Goal: Task Accomplishment & Management: Use online tool/utility

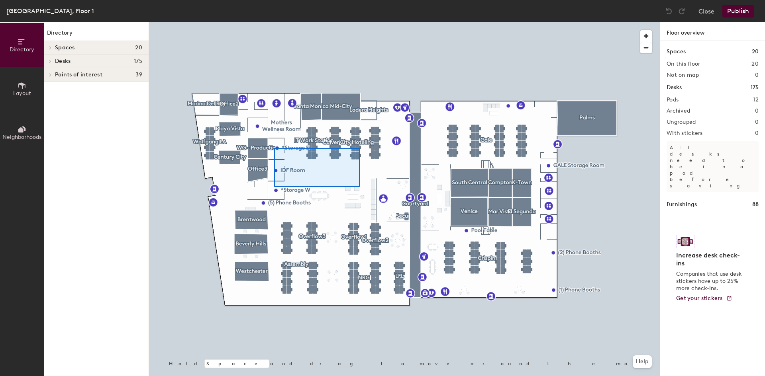
click at [274, 22] on div at bounding box center [404, 22] width 511 height 0
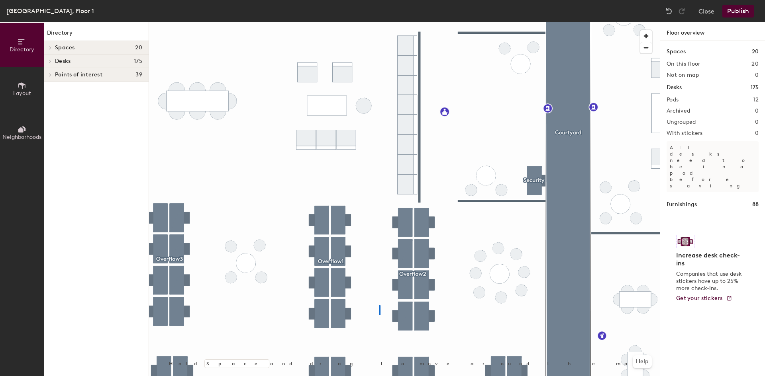
click at [375, 22] on div at bounding box center [404, 22] width 511 height 0
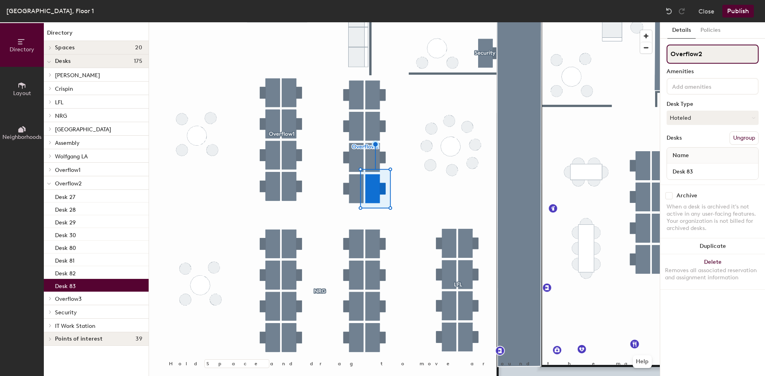
click at [710, 56] on input "Overflow2" at bounding box center [713, 54] width 92 height 19
type input "Overflow2"
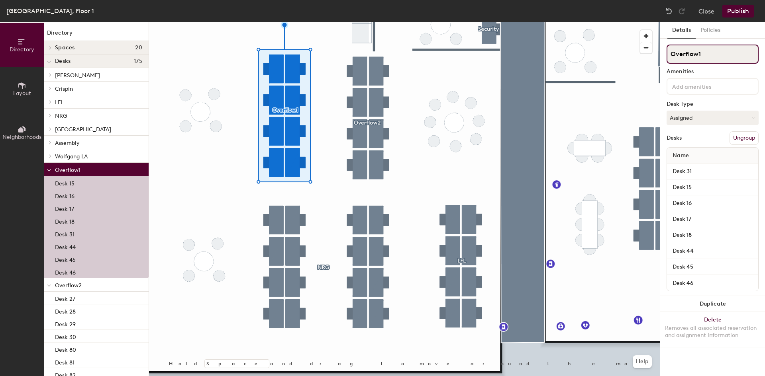
click at [720, 59] on input "Overflow1" at bounding box center [713, 54] width 92 height 19
click at [720, 58] on input "Overflow1" at bounding box center [713, 54] width 92 height 19
type input "[GEOGRAPHIC_DATA]"
click at [710, 86] on input at bounding box center [707, 86] width 72 height 10
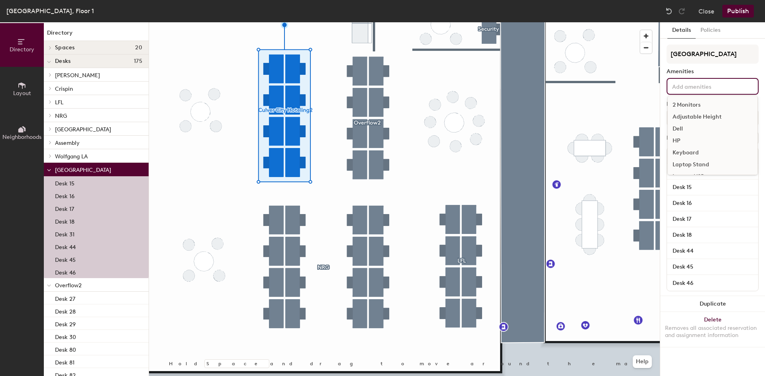
click at [706, 71] on div "Amenities" at bounding box center [713, 72] width 92 height 6
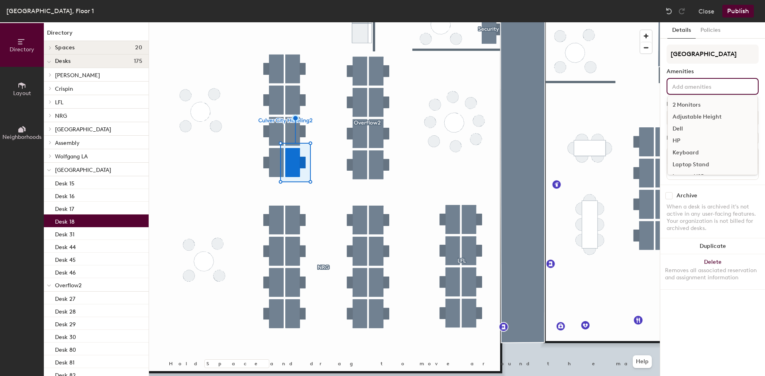
click at [690, 93] on div "2 Monitors Adjustable Height Dell HP Keyboard Laptop Stand Lenovo-USB Lenovo-X …" at bounding box center [713, 86] width 92 height 17
click at [696, 127] on div "Dell" at bounding box center [713, 129] width 90 height 12
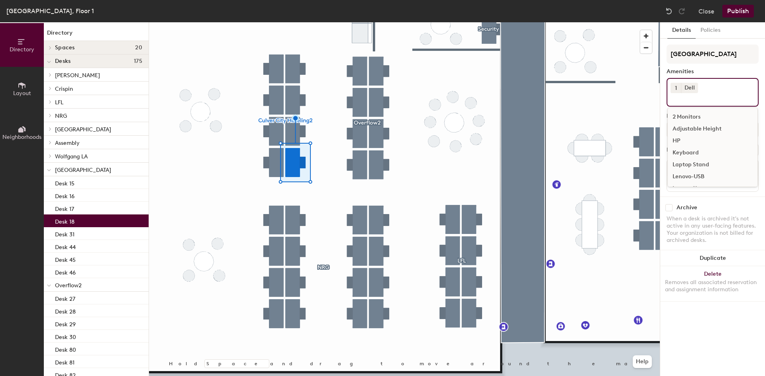
click at [694, 154] on div "Keyboard" at bounding box center [713, 153] width 90 height 12
click at [696, 162] on div "Mouse" at bounding box center [713, 161] width 90 height 12
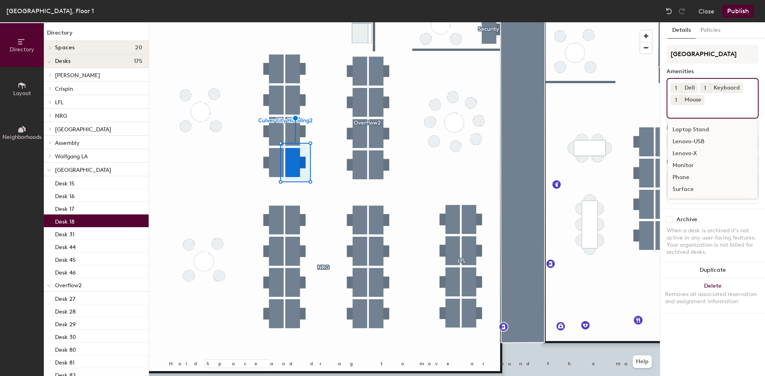
click at [281, 22] on div at bounding box center [404, 22] width 511 height 0
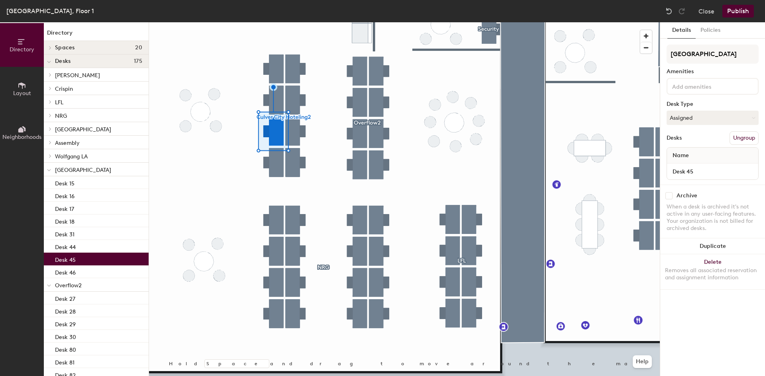
click at [703, 88] on input at bounding box center [707, 86] width 72 height 10
click at [689, 128] on div "Dell" at bounding box center [713, 129] width 90 height 12
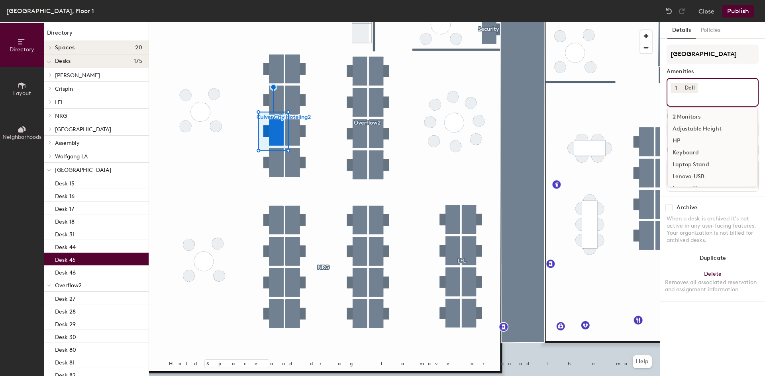
click at [698, 150] on div "Keyboard" at bounding box center [713, 153] width 90 height 12
click at [692, 160] on div "Mouse" at bounding box center [713, 161] width 90 height 12
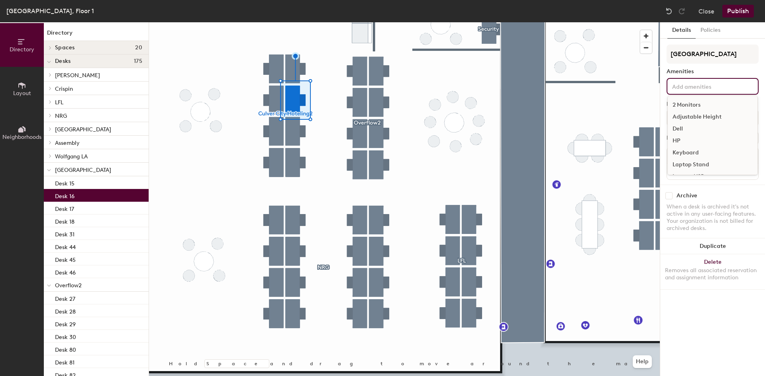
click at [697, 90] on input at bounding box center [707, 86] width 72 height 10
click at [690, 127] on div "Dell" at bounding box center [713, 129] width 90 height 12
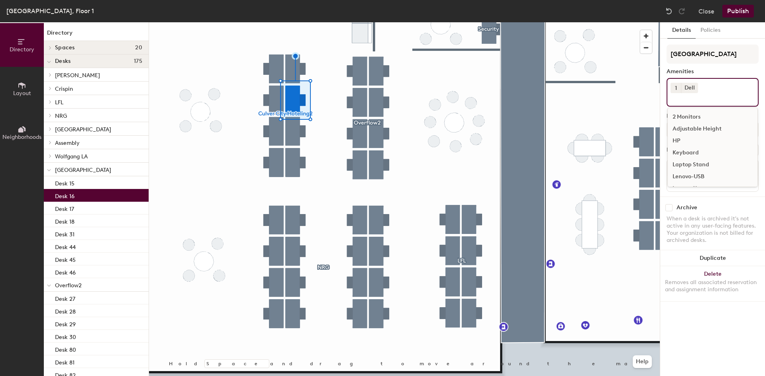
click at [691, 149] on div "Keyboard" at bounding box center [713, 153] width 90 height 12
click at [689, 153] on div "Mouse" at bounding box center [713, 154] width 90 height 12
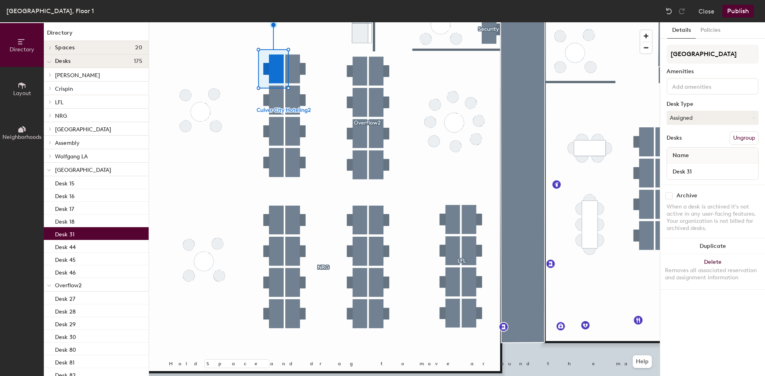
click at [702, 85] on input at bounding box center [707, 86] width 72 height 10
click at [691, 131] on div "Dell" at bounding box center [713, 129] width 90 height 12
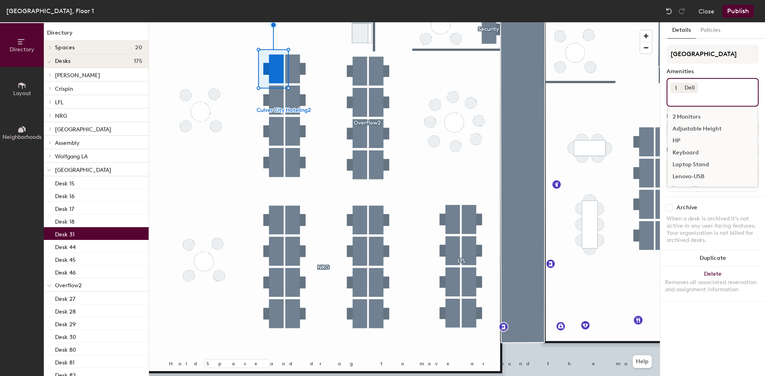
click at [691, 154] on div "Keyboard" at bounding box center [713, 153] width 90 height 12
click at [688, 162] on div "Mouse" at bounding box center [713, 161] width 90 height 12
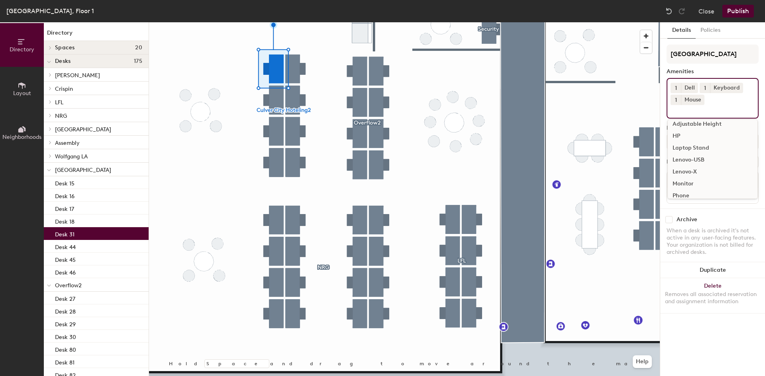
scroll to position [0, 0]
click at [698, 142] on div "Adjustable Height" at bounding box center [713, 141] width 90 height 12
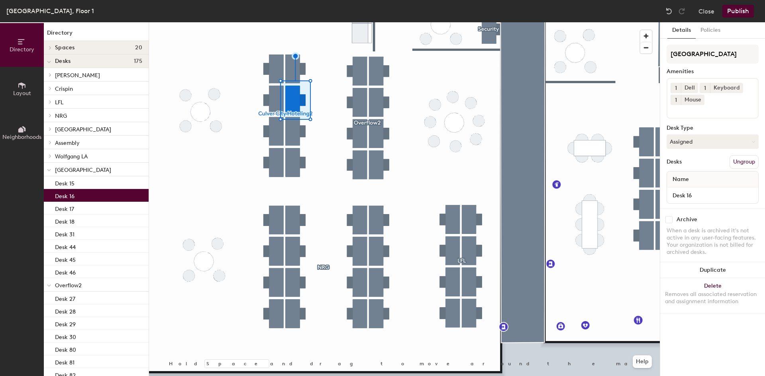
click at [715, 101] on div "1 Dell 1 Keyboard 1 Mouse" at bounding box center [713, 98] width 92 height 41
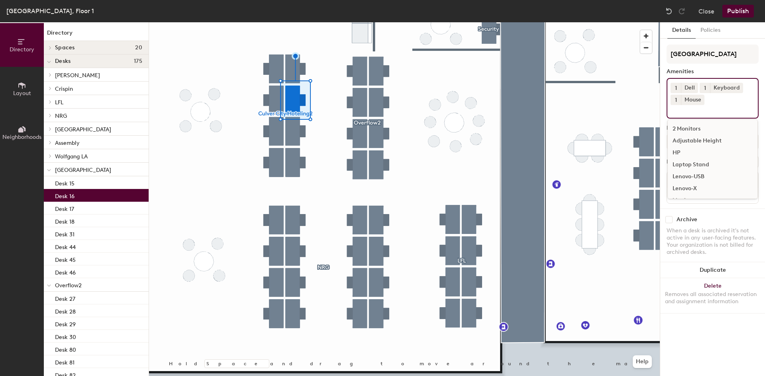
click at [711, 142] on div "Adjustable Height" at bounding box center [713, 141] width 90 height 12
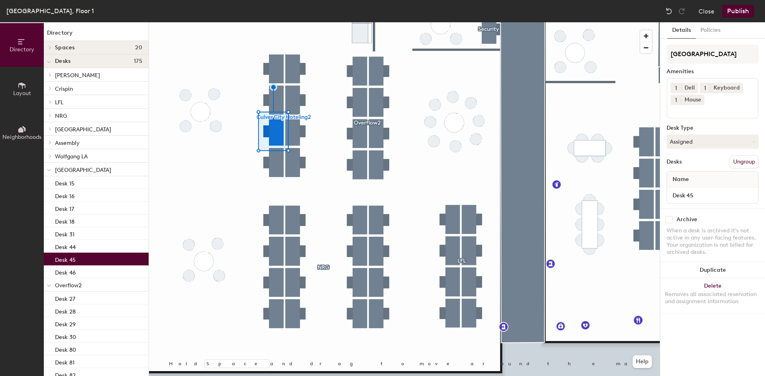
click at [706, 112] on input at bounding box center [707, 110] width 72 height 10
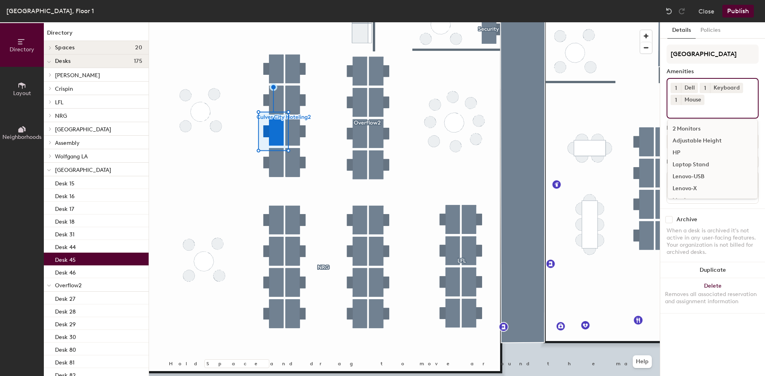
click at [697, 143] on div "Adjustable Height" at bounding box center [713, 141] width 90 height 12
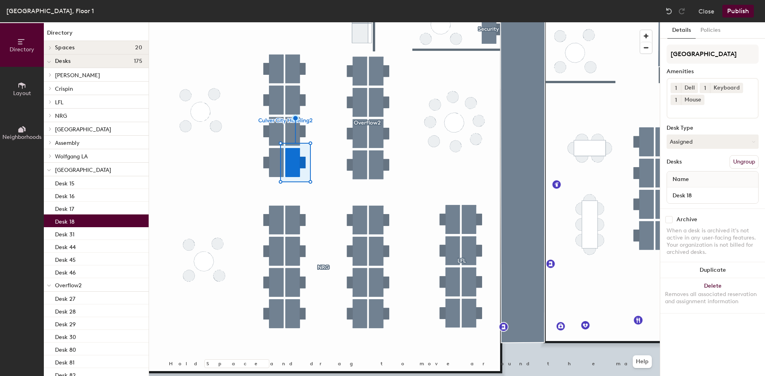
click at [712, 110] on input at bounding box center [707, 110] width 72 height 10
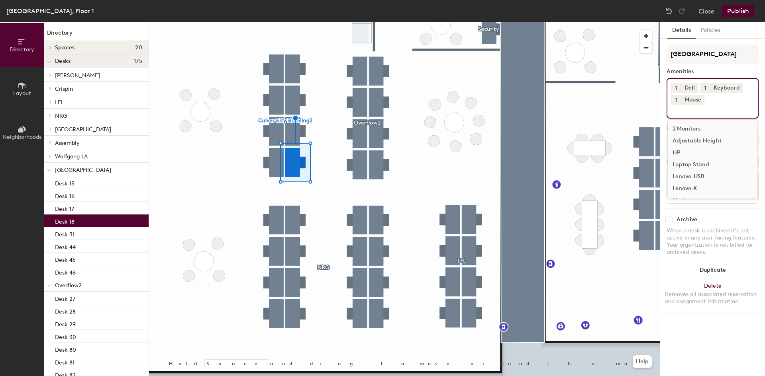
click at [696, 135] on div "Adjustable Height" at bounding box center [713, 141] width 90 height 12
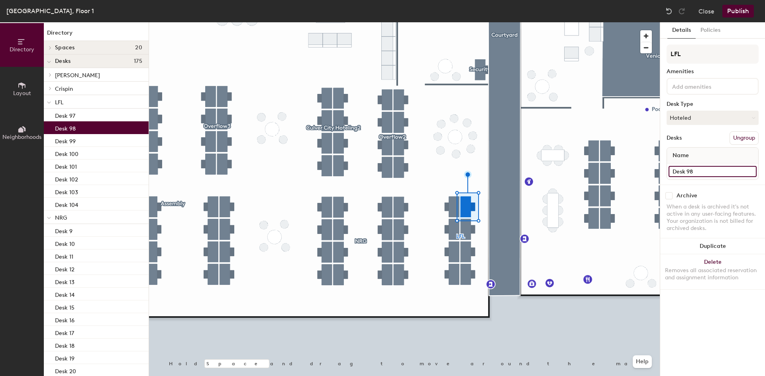
click at [703, 171] on input "Desk 98" at bounding box center [713, 171] width 88 height 11
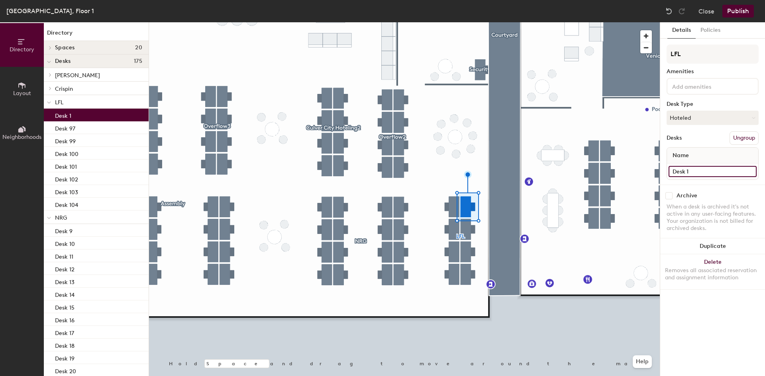
type input "Desk 1"
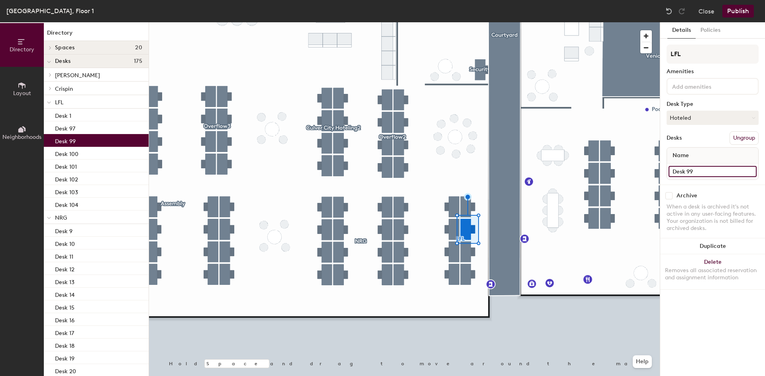
click at [698, 172] on input "Desk 99" at bounding box center [713, 171] width 88 height 11
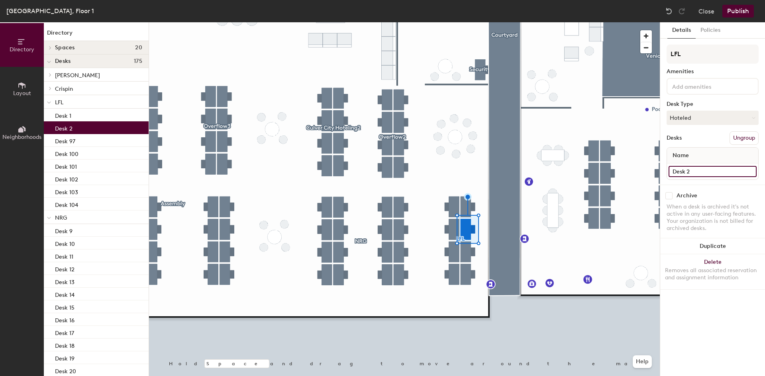
type input "Desk 2"
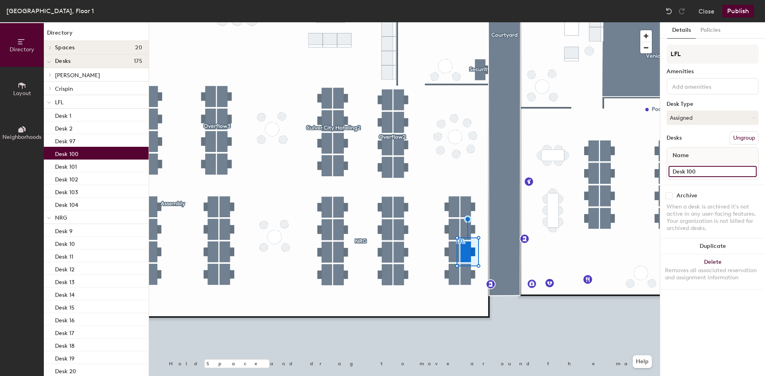
click at [694, 171] on input "Desk 100" at bounding box center [713, 171] width 88 height 11
click at [696, 172] on input "Desk 100" at bounding box center [713, 171] width 88 height 11
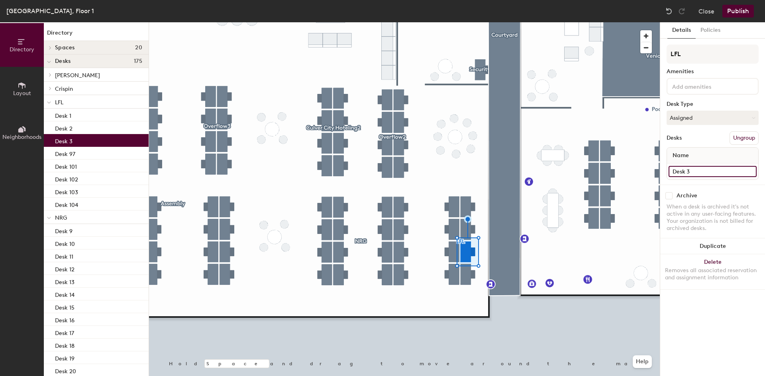
type input "Desk 3"
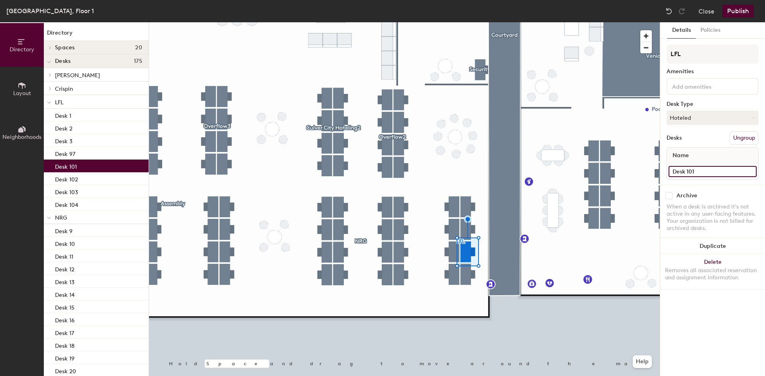
click at [695, 171] on input "Desk 101" at bounding box center [713, 171] width 88 height 11
click at [698, 172] on input "Desk 101" at bounding box center [713, 171] width 88 height 11
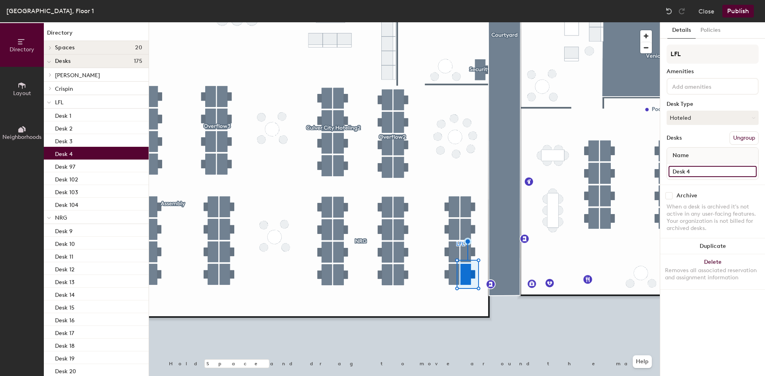
type input "Desk 4"
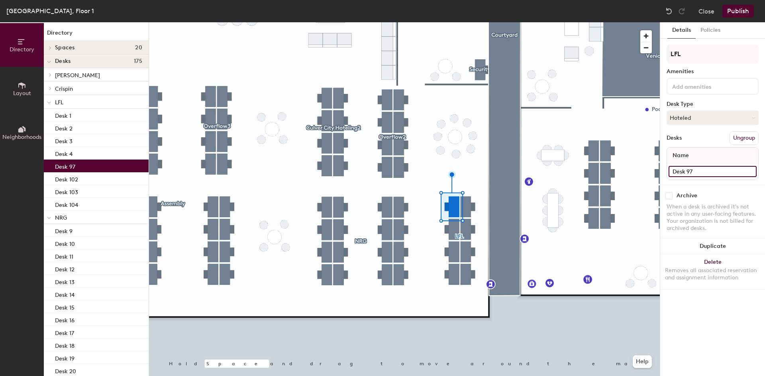
click at [700, 173] on input "Desk 97" at bounding box center [713, 171] width 88 height 11
click at [698, 173] on input "Desk 97" at bounding box center [713, 171] width 88 height 11
type input "Desk 5"
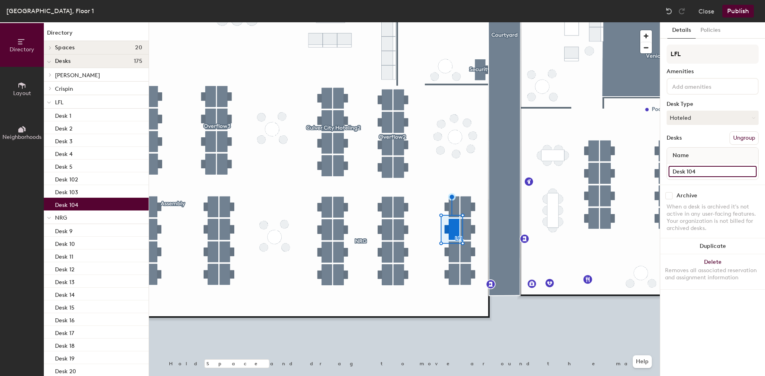
click at [696, 167] on input "Desk 104" at bounding box center [713, 171] width 88 height 11
click at [698, 170] on input "Desk 104" at bounding box center [713, 171] width 88 height 11
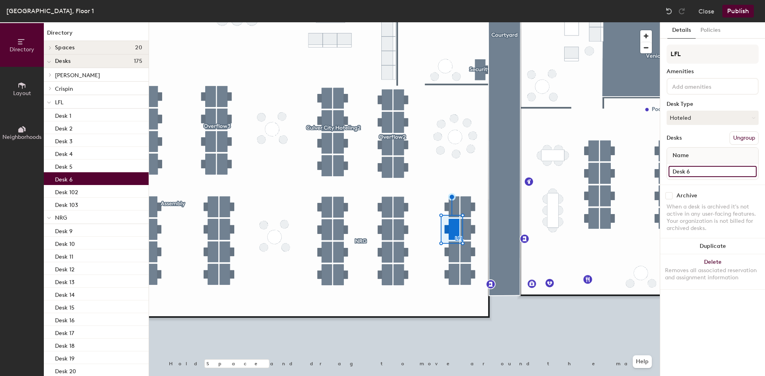
type input "Desk 6"
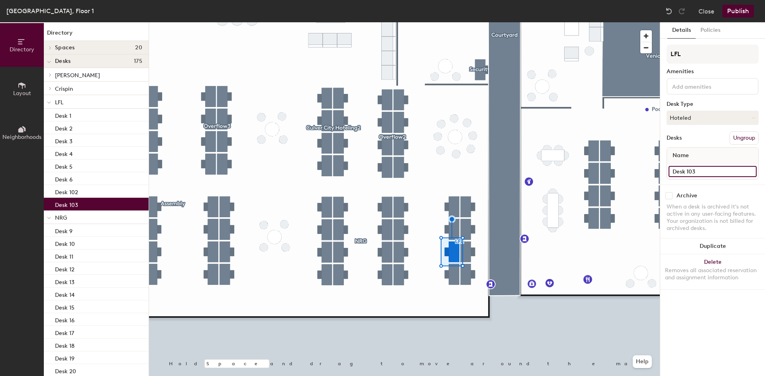
click at [702, 171] on input "Desk 103" at bounding box center [713, 171] width 88 height 11
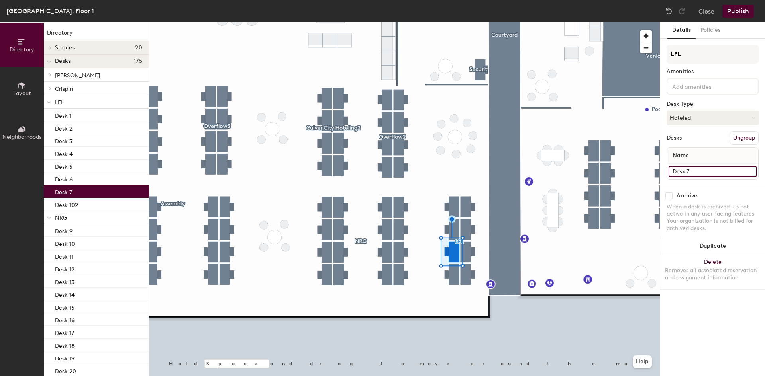
type input "Desk 7"
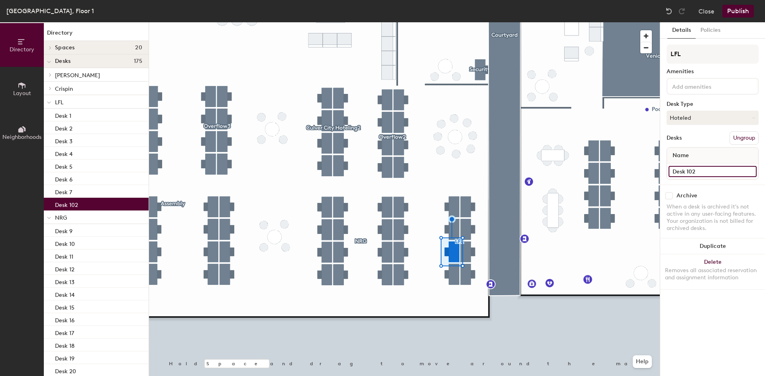
click at [706, 175] on input "Desk 102" at bounding box center [713, 171] width 88 height 11
click at [696, 172] on input "Desk 102" at bounding box center [713, 171] width 88 height 11
type input "Desk 8"
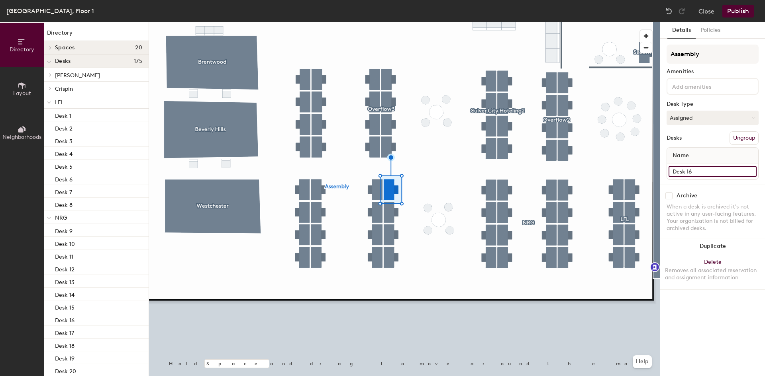
click at [706, 173] on input "Desk 16" at bounding box center [713, 171] width 88 height 11
click at [705, 172] on input "Desk 16" at bounding box center [713, 171] width 88 height 11
type input "Desk 25"
click at [395, 22] on div at bounding box center [404, 22] width 511 height 0
click at [691, 173] on input "Desk 15" at bounding box center [713, 171] width 88 height 11
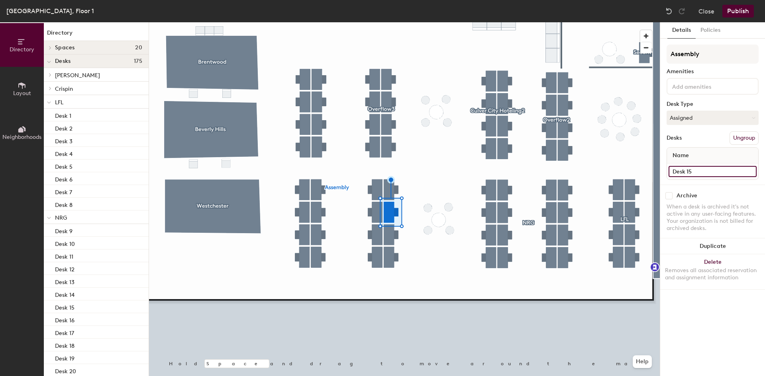
click at [695, 171] on input "Desk 15" at bounding box center [713, 171] width 88 height 11
type input "Desk 26"
click at [710, 172] on input "Desk 14" at bounding box center [713, 171] width 88 height 11
click at [708, 171] on input "Desk 14" at bounding box center [713, 171] width 88 height 11
type input "Desk 27"
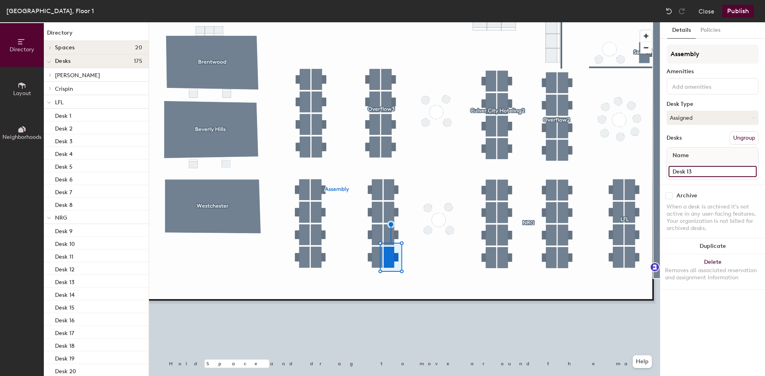
click at [700, 175] on input "Desk 13" at bounding box center [713, 171] width 88 height 11
click at [698, 173] on input "Desk 13" at bounding box center [713, 171] width 88 height 11
type input "Desk 28"
click at [700, 171] on input "Desk 12" at bounding box center [713, 171] width 88 height 11
click at [699, 171] on input "Desk 12" at bounding box center [713, 171] width 88 height 11
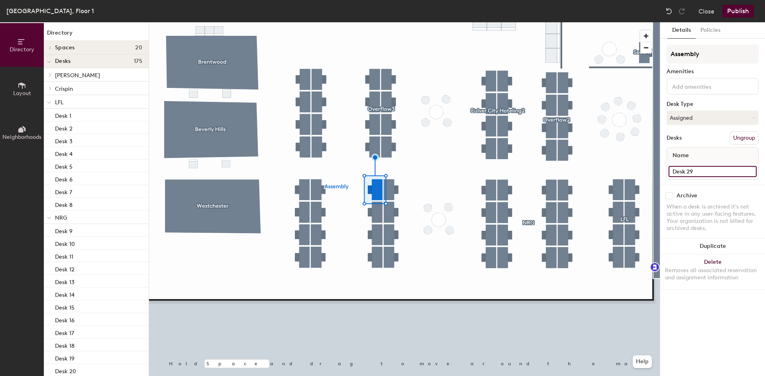
type input "Desk 29"
click at [691, 174] on input "Desk 11" at bounding box center [713, 171] width 88 height 11
click at [695, 173] on input "Desk 11" at bounding box center [713, 171] width 88 height 11
type input "Desk 30"
click at [695, 173] on input "Desk 10" at bounding box center [713, 171] width 88 height 11
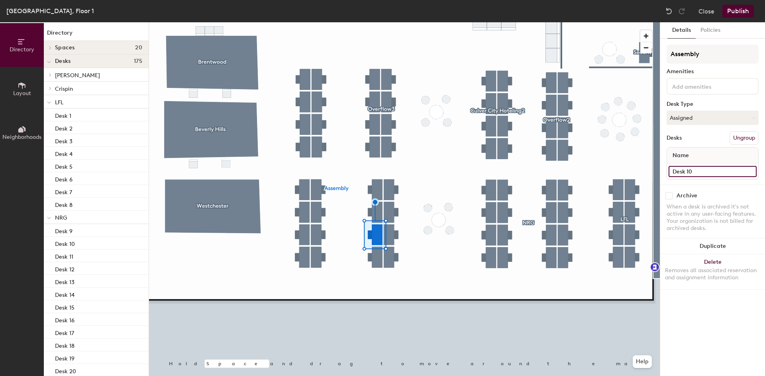
click at [695, 173] on input "Desk 10" at bounding box center [713, 171] width 88 height 11
type input "Desk 31"
click at [691, 169] on input "Desk 9" at bounding box center [713, 171] width 88 height 11
click at [692, 169] on input "Desk 9" at bounding box center [713, 171] width 88 height 11
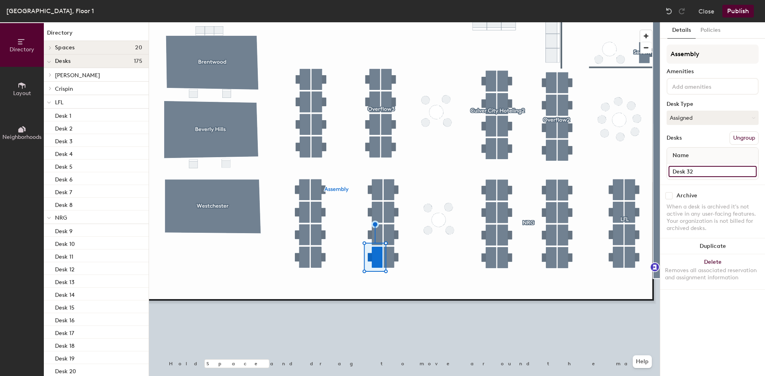
type input "Desk 32"
click at [699, 175] on input "Desk 8" at bounding box center [713, 171] width 88 height 11
click at [697, 172] on input "Desk 8" at bounding box center [713, 171] width 88 height 11
type input "Desk 33"
click at [701, 172] on input "Desk 7" at bounding box center [713, 171] width 88 height 11
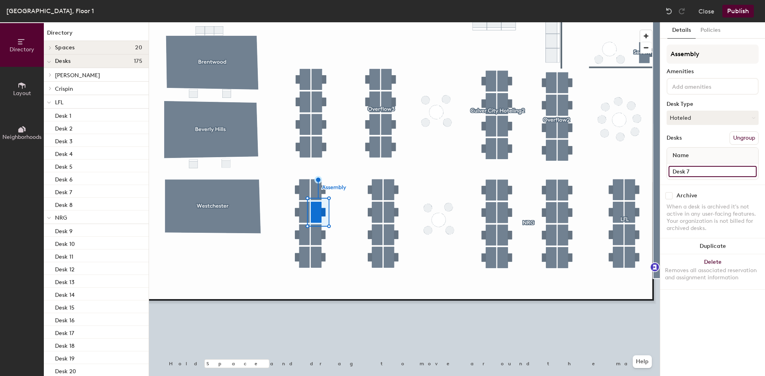
click at [695, 171] on input "Desk 7" at bounding box center [713, 171] width 88 height 11
type input "Desk 34"
click at [706, 170] on input "Desk 6" at bounding box center [713, 171] width 88 height 11
click at [704, 170] on input "Desk 6" at bounding box center [713, 171] width 88 height 11
type input "Desk 35"
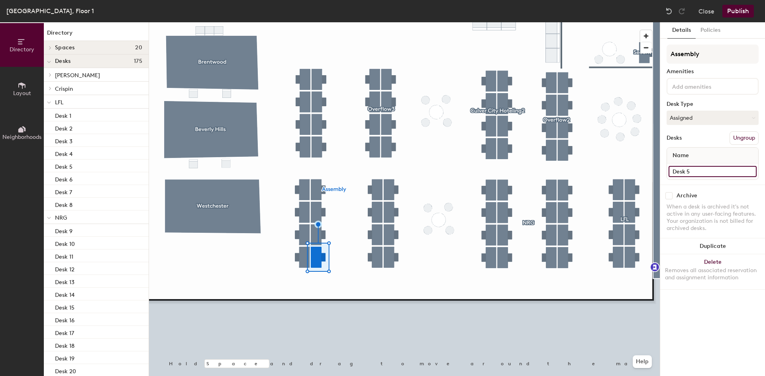
click at [691, 174] on input "Desk 5" at bounding box center [713, 171] width 88 height 11
click at [692, 173] on input "Desk 5" at bounding box center [713, 171] width 88 height 11
type input "Desk 36"
click at [711, 170] on input "Desk 4" at bounding box center [713, 171] width 88 height 11
click at [704, 173] on input "Desk 4" at bounding box center [713, 171] width 88 height 11
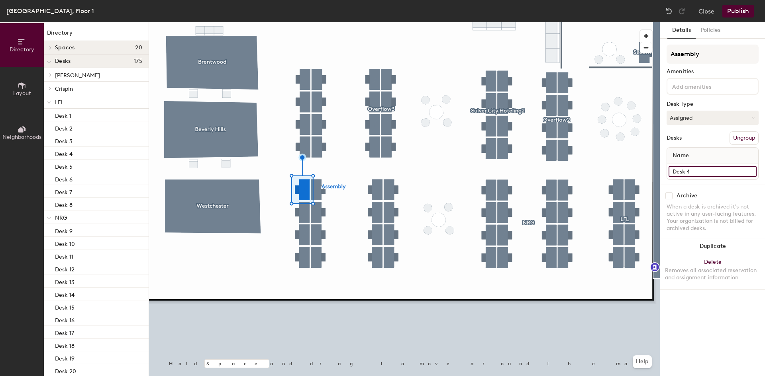
click at [696, 173] on input "Desk 4" at bounding box center [713, 171] width 88 height 11
type input "Desk 37"
click at [690, 176] on input "Desk 3" at bounding box center [713, 171] width 88 height 11
click at [690, 175] on input "Desk 3" at bounding box center [713, 171] width 88 height 11
type input "Desk 38"
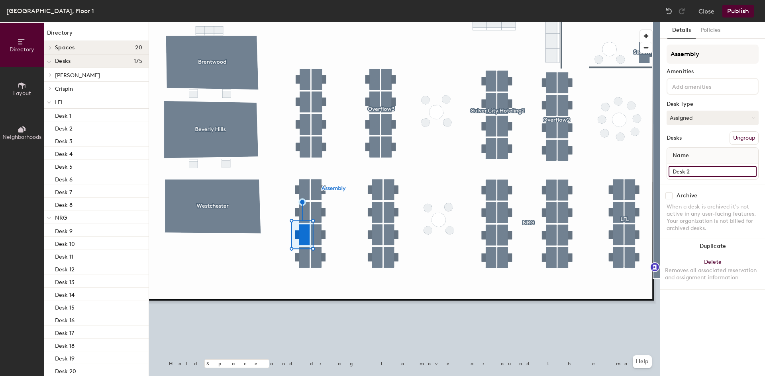
click at [718, 172] on input "Desk 2" at bounding box center [713, 171] width 88 height 11
click at [712, 172] on input "Desk 2" at bounding box center [713, 171] width 88 height 11
type input "Desk 39"
click at [700, 170] on input "Desk 1" at bounding box center [713, 171] width 88 height 11
click at [698, 170] on input "Desk 1" at bounding box center [713, 171] width 88 height 11
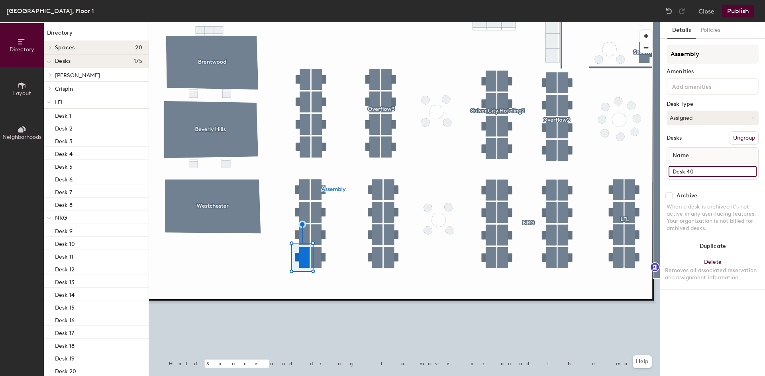
type input "Desk 40"
click at [699, 172] on input "Desk 80" at bounding box center [713, 171] width 88 height 11
click at [698, 171] on input "Desk 80" at bounding box center [713, 171] width 88 height 11
type input "Desk 41"
click at [699, 169] on input "Desk 81" at bounding box center [713, 171] width 88 height 11
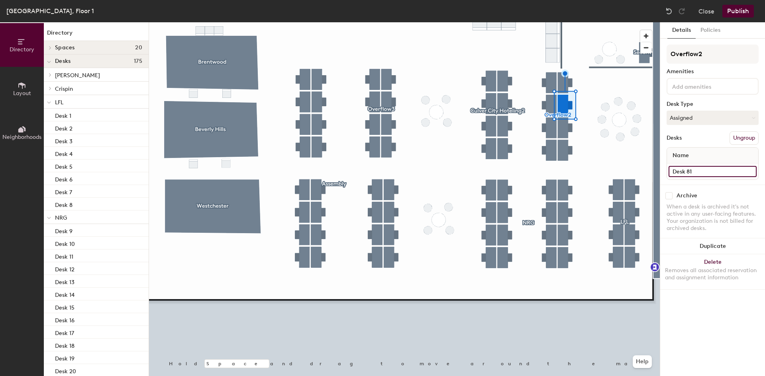
click at [699, 170] on input "Desk 81" at bounding box center [713, 171] width 88 height 11
type input "Desk 42"
click at [695, 169] on input "Desk 82" at bounding box center [713, 171] width 88 height 11
click at [696, 169] on input "Desk 82" at bounding box center [713, 171] width 88 height 11
type input "Desk 43"
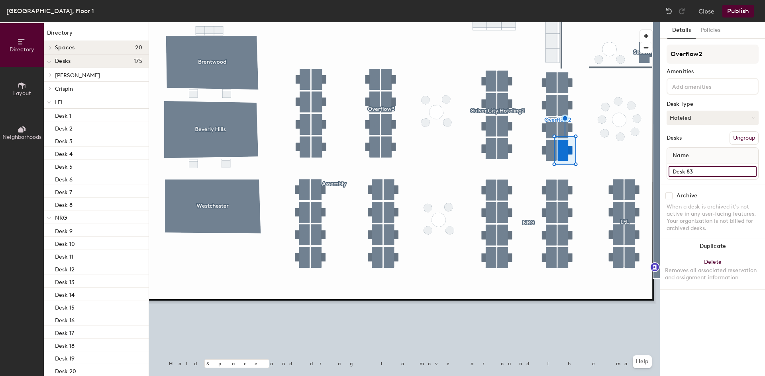
click at [697, 174] on input "Desk 83" at bounding box center [713, 171] width 88 height 11
click at [697, 173] on input "Desk 83" at bounding box center [713, 171] width 88 height 11
type input "Desk 44"
click at [696, 172] on input "Desk 30" at bounding box center [713, 171] width 88 height 11
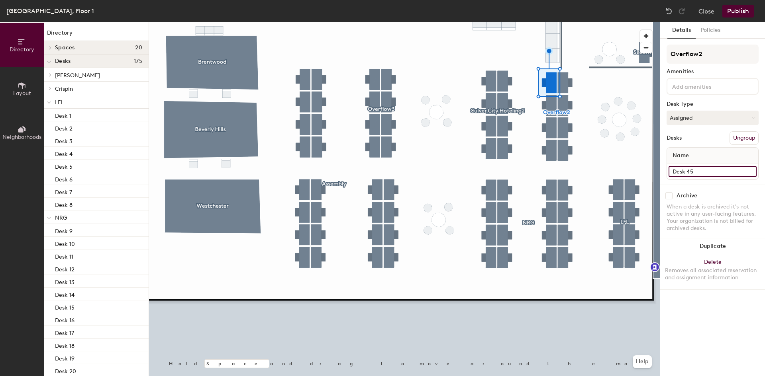
type input "Desk 45"
click at [696, 173] on input "Desk 29" at bounding box center [713, 171] width 88 height 11
click at [696, 172] on input "Desk 29" at bounding box center [713, 171] width 88 height 11
type input "Desk 46"
click at [702, 172] on input "Desk 28" at bounding box center [713, 171] width 88 height 11
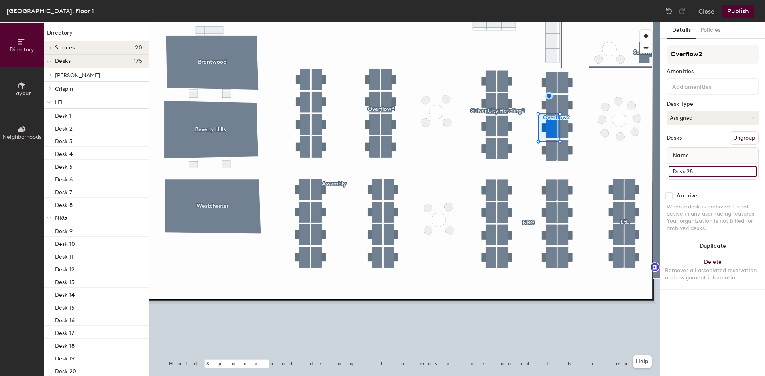
click at [700, 172] on input "Desk 28" at bounding box center [713, 171] width 88 height 11
type input "Desk 47"
click at [554, 22] on div at bounding box center [404, 22] width 511 height 0
click at [694, 171] on input "Desk 27" at bounding box center [713, 171] width 88 height 11
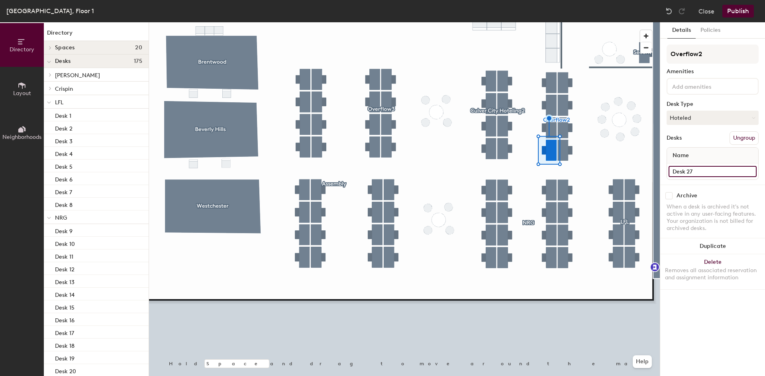
click at [694, 173] on input "Desk 27" at bounding box center [713, 171] width 88 height 11
type input "Desk 48"
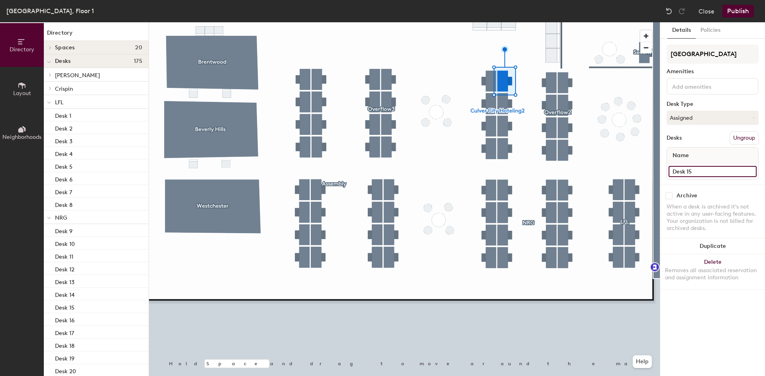
click at [693, 173] on input "Desk 15" at bounding box center [713, 171] width 88 height 11
click at [693, 172] on input "Desk 15" at bounding box center [713, 171] width 88 height 11
click at [695, 172] on input "Desk 15" at bounding box center [713, 171] width 88 height 11
type input "Desk 49"
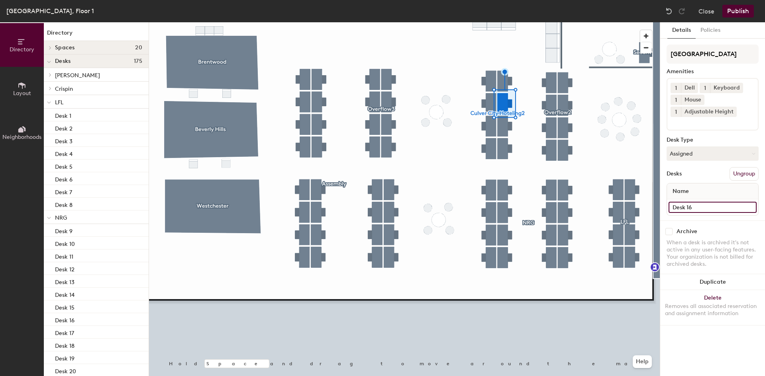
click at [695, 208] on input "Desk 16" at bounding box center [713, 207] width 88 height 11
type input "Desk 50"
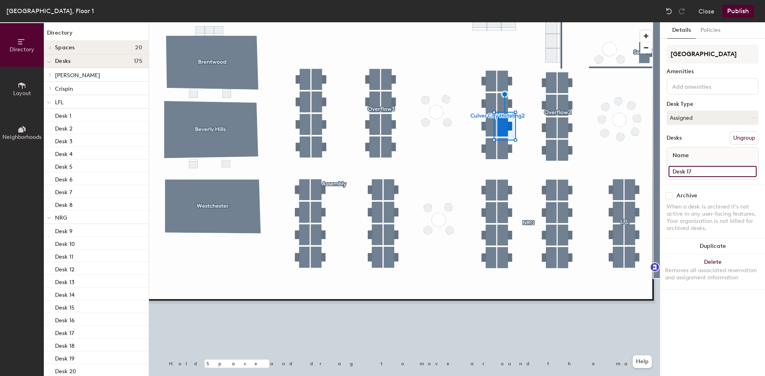
click at [692, 173] on input "Desk 17" at bounding box center [713, 171] width 88 height 11
click at [693, 171] on input "Desk 17" at bounding box center [713, 171] width 88 height 11
type input "Desk 51"
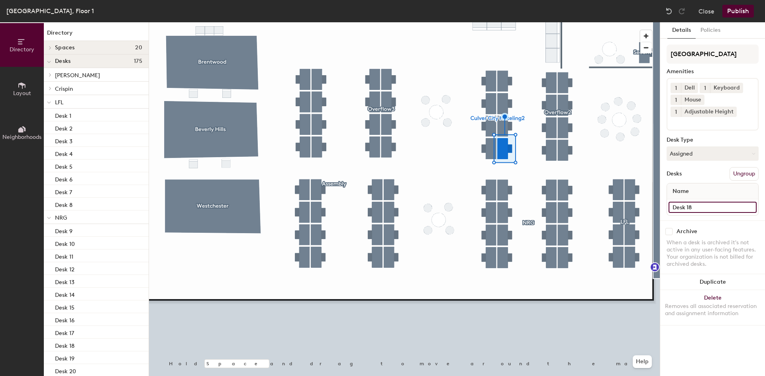
click at [691, 204] on input "Desk 18" at bounding box center [713, 207] width 88 height 11
click at [692, 205] on input "Desk 18" at bounding box center [713, 207] width 88 height 11
type input "Desk 52"
click at [695, 209] on input "Desk 31" at bounding box center [713, 207] width 88 height 11
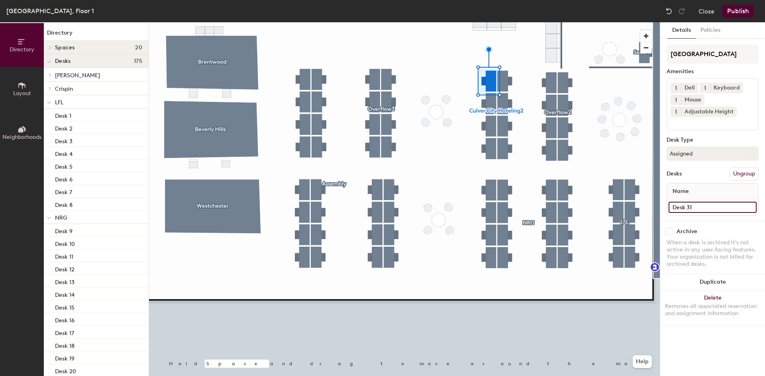
click at [695, 209] on input "Desk 31" at bounding box center [713, 207] width 88 height 11
type input "Desk 53"
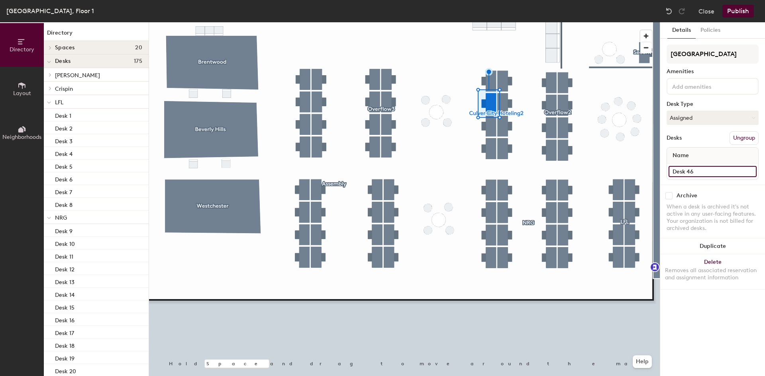
click at [694, 169] on input "Desk 46" at bounding box center [713, 171] width 88 height 11
click at [694, 171] on input "Desk 46" at bounding box center [713, 171] width 88 height 11
type input "Desk 54"
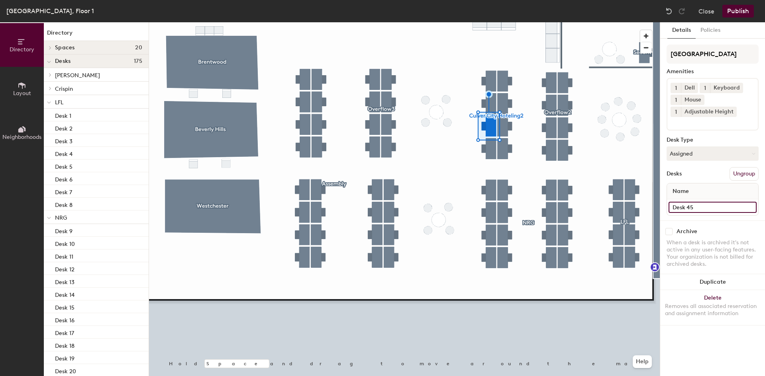
click at [694, 205] on input "Desk 45" at bounding box center [713, 207] width 88 height 11
click at [694, 206] on input "Desk 45" at bounding box center [713, 207] width 88 height 11
click at [695, 211] on input "Desk 45" at bounding box center [713, 207] width 88 height 11
type input "Desk 55"
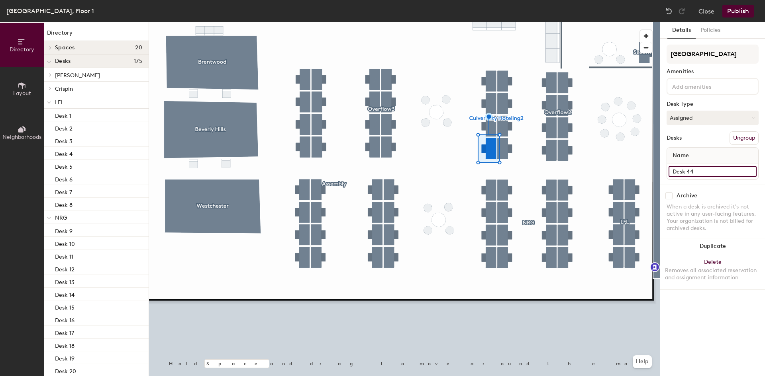
click at [699, 172] on input "Desk 44" at bounding box center [713, 171] width 88 height 11
click at [696, 171] on input "Desk 44" at bounding box center [713, 171] width 88 height 11
type input "Desk 56"
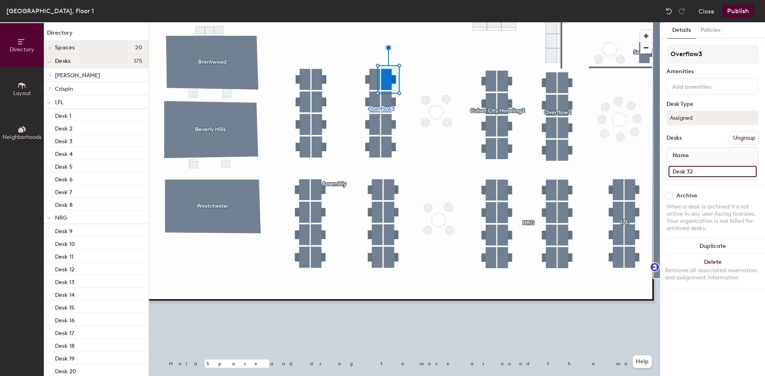
click at [709, 171] on input "Desk 32" at bounding box center [713, 171] width 88 height 11
click at [706, 171] on input "Desk 32" at bounding box center [713, 171] width 88 height 11
type input "Desk 57"
click at [407, 22] on div at bounding box center [404, 22] width 511 height 0
click at [694, 171] on input "Desk 31" at bounding box center [713, 171] width 88 height 11
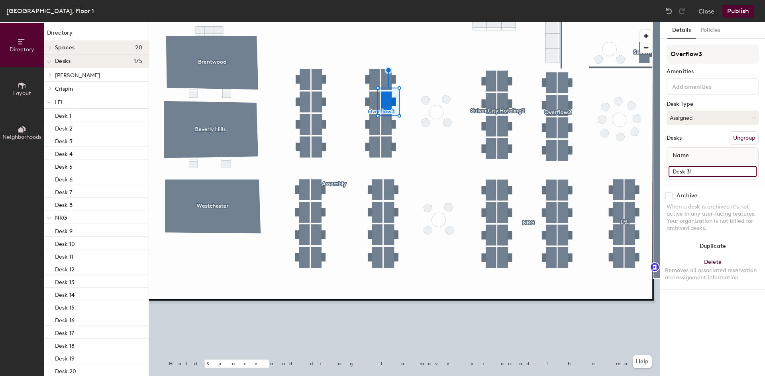
click at [694, 171] on input "Desk 31" at bounding box center [713, 171] width 88 height 11
click at [694, 172] on input "Desk 31" at bounding box center [713, 171] width 88 height 11
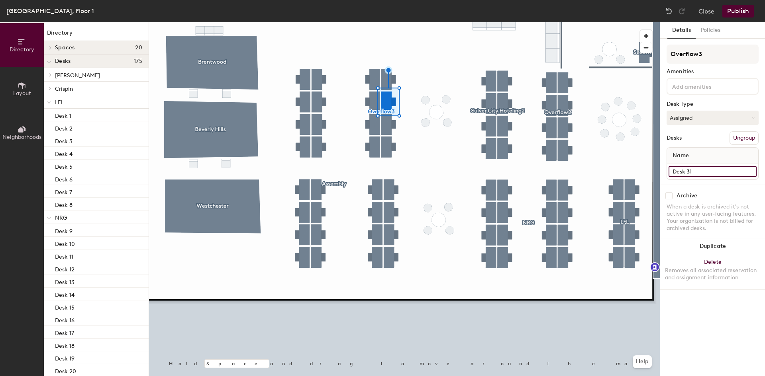
click at [697, 173] on input "Desk 31" at bounding box center [713, 171] width 88 height 11
click at [696, 171] on input "Desk 31" at bounding box center [713, 171] width 88 height 11
type input "Desk 58"
click at [695, 169] on input "Desk 30" at bounding box center [713, 171] width 88 height 11
click at [695, 170] on input "Desk 30" at bounding box center [713, 171] width 88 height 11
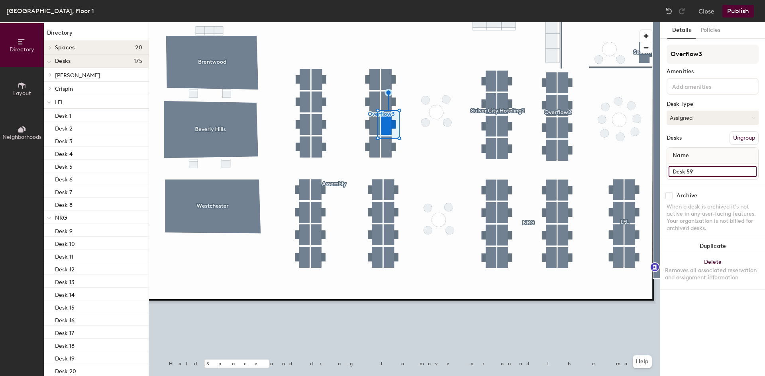
type input "Desk 59"
click at [709, 169] on input "Desk 29" at bounding box center [713, 171] width 88 height 11
click at [707, 170] on input "Desk 29" at bounding box center [713, 171] width 88 height 11
type input "Desk 60"
click at [694, 175] on input "Desk 28" at bounding box center [713, 171] width 88 height 11
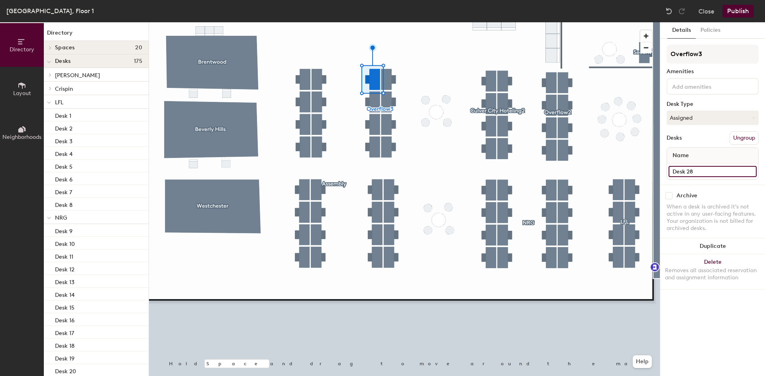
click at [694, 175] on input "Desk 28" at bounding box center [713, 171] width 88 height 11
click at [694, 173] on input "Desk 28" at bounding box center [713, 171] width 88 height 11
type input "Desk 61"
click at [694, 174] on input "Desk 27" at bounding box center [713, 171] width 88 height 11
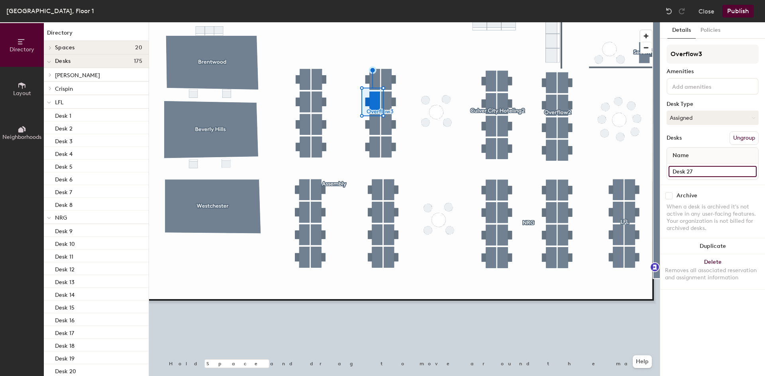
click at [693, 172] on input "Desk 27" at bounding box center [713, 171] width 88 height 11
type input "Desk 62"
click at [702, 173] on input "Desk 26" at bounding box center [713, 171] width 88 height 11
click at [699, 172] on input "Desk 26" at bounding box center [713, 171] width 88 height 11
type input "Desk 63"
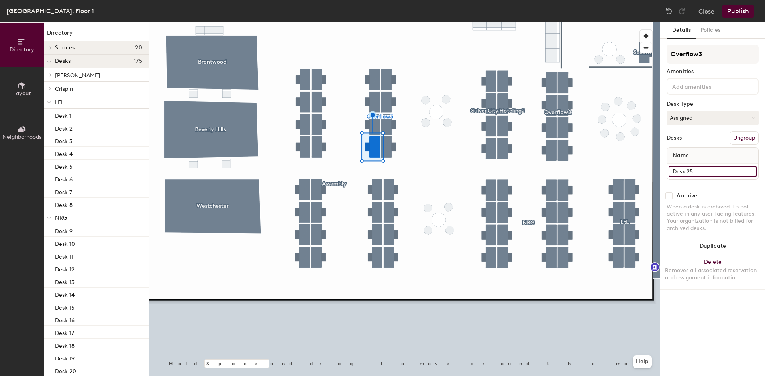
click at [703, 175] on input "Desk 25" at bounding box center [713, 171] width 88 height 11
click at [697, 173] on input "Desk 25" at bounding box center [713, 171] width 88 height 11
type input "Desk 63"
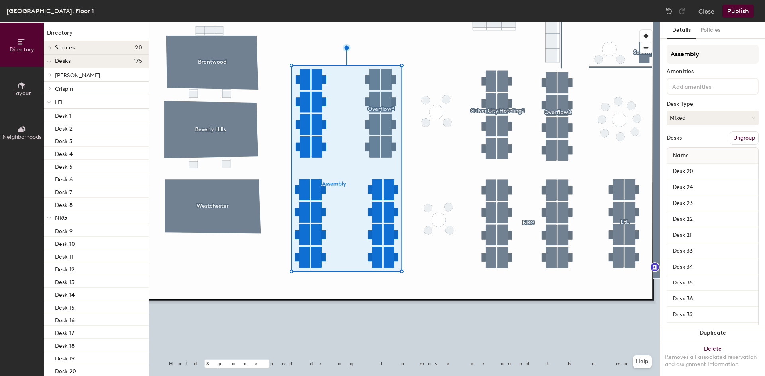
click at [429, 22] on div at bounding box center [404, 22] width 511 height 0
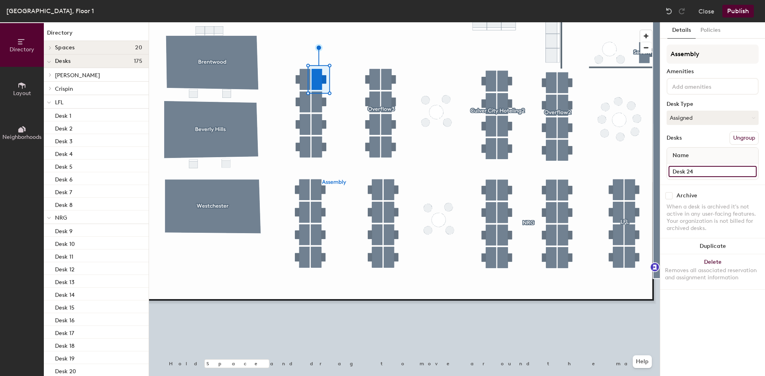
click at [696, 171] on input "Desk 24" at bounding box center [713, 171] width 88 height 11
click at [696, 170] on input "Desk 24" at bounding box center [713, 171] width 88 height 11
type input "Desk 64"
click at [702, 174] on input "Desk 23" at bounding box center [713, 171] width 88 height 11
click at [700, 173] on input "Desk 23" at bounding box center [713, 171] width 88 height 11
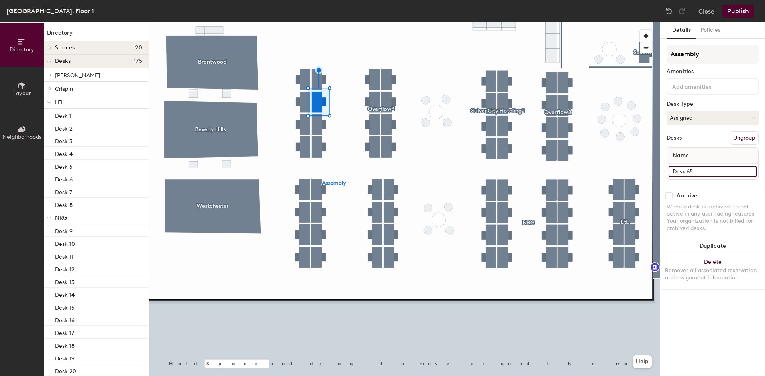
type input "Desk 65"
click at [702, 175] on input "Desk 22" at bounding box center [713, 171] width 88 height 11
click at [701, 175] on input "Desk 22" at bounding box center [713, 171] width 88 height 11
type input "Desk 66"
click at [320, 22] on div at bounding box center [404, 22] width 511 height 0
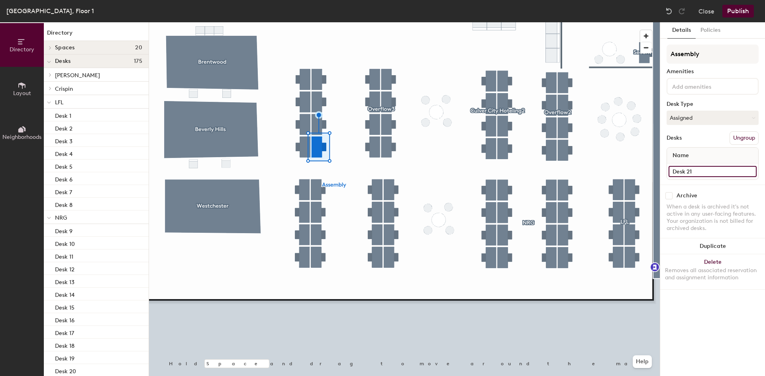
click at [702, 171] on input "Desk 21" at bounding box center [713, 171] width 88 height 11
type input "Desk 67"
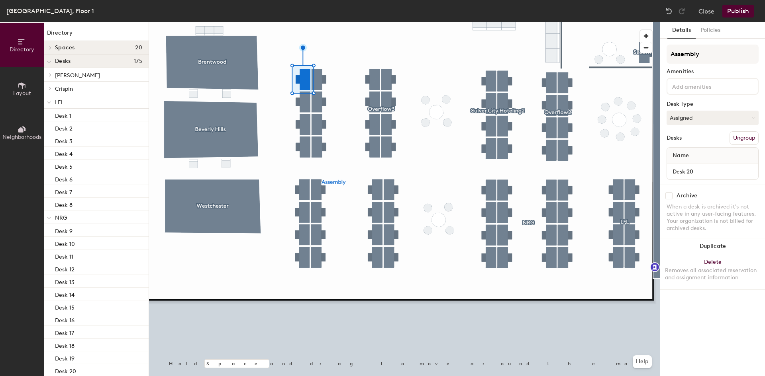
click at [321, 22] on div at bounding box center [404, 22] width 511 height 0
click at [693, 175] on input "Desk 20" at bounding box center [713, 171] width 88 height 11
click at [697, 172] on input "Desk 20" at bounding box center [713, 171] width 88 height 11
type input "Desk 68"
click at [303, 22] on div at bounding box center [404, 22] width 511 height 0
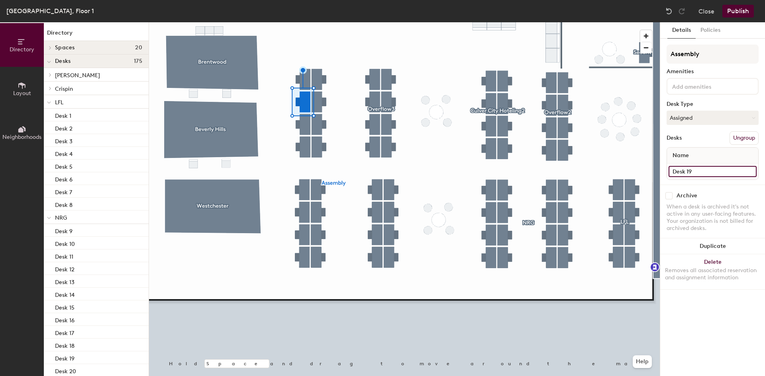
click at [698, 170] on input "Desk 19" at bounding box center [713, 171] width 88 height 11
click at [698, 171] on input "Desk 19" at bounding box center [713, 171] width 88 height 11
type input "Desk 69"
click at [694, 175] on input "Desk 18" at bounding box center [713, 171] width 88 height 11
click at [693, 173] on input "Desk 18" at bounding box center [713, 171] width 88 height 11
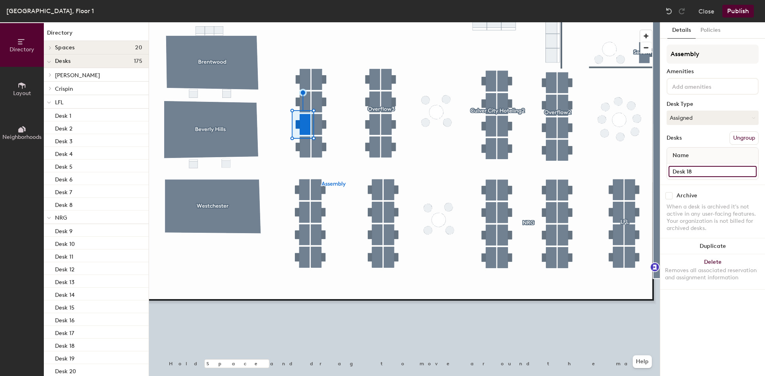
click at [693, 173] on input "Desk 18" at bounding box center [713, 171] width 88 height 11
click at [694, 173] on input "Desk 18" at bounding box center [713, 171] width 88 height 11
click at [697, 173] on input "Desk 18" at bounding box center [713, 171] width 88 height 11
type input "Desk 70"
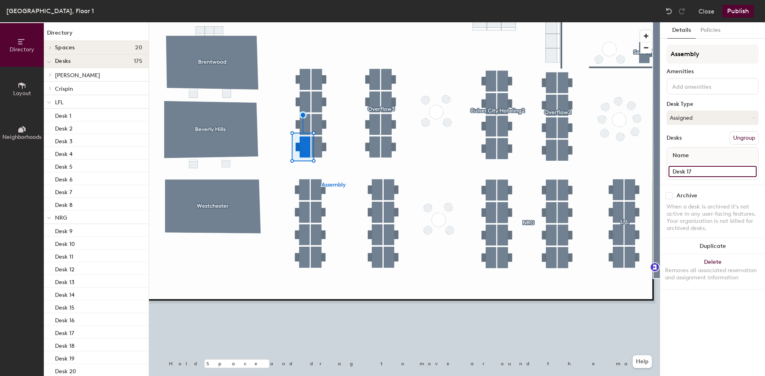
click at [695, 172] on input "Desk 17" at bounding box center [713, 171] width 88 height 11
click at [695, 171] on input "Desk 17" at bounding box center [713, 171] width 88 height 11
type input "Desk 71"
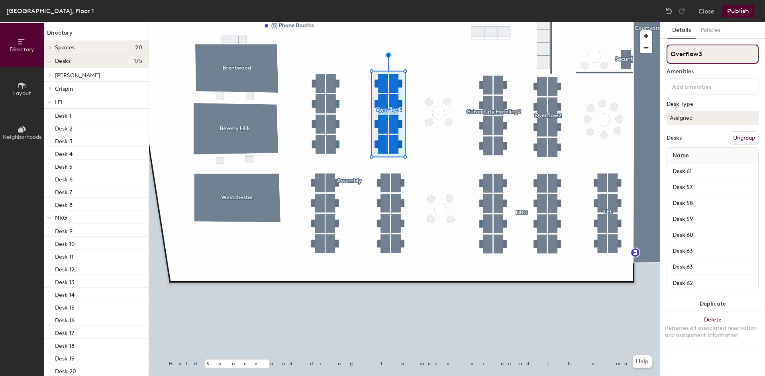
click at [712, 63] on input "Overflow3" at bounding box center [713, 54] width 92 height 19
click at [707, 56] on input "Overflow3" at bounding box center [713, 54] width 92 height 19
type input "[GEOGRAPHIC_DATA]"
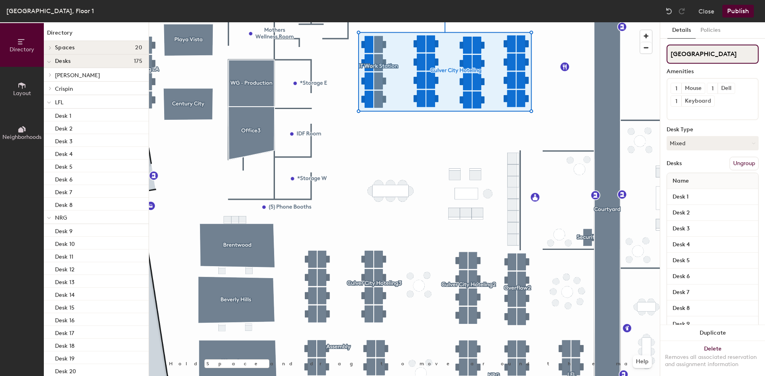
click at [730, 53] on input "[GEOGRAPHIC_DATA]" at bounding box center [713, 54] width 92 height 19
type input "[GEOGRAPHIC_DATA]"
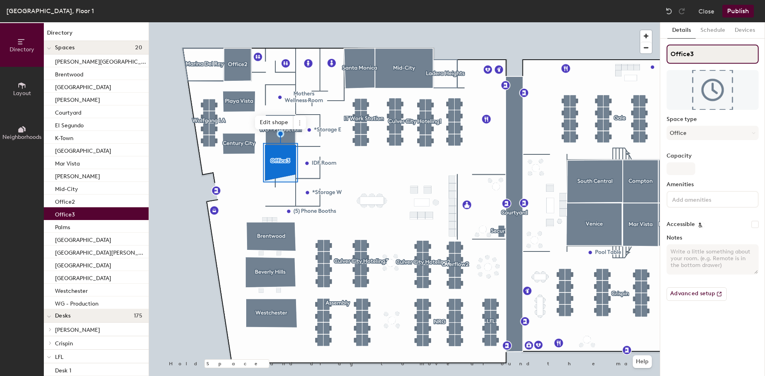
click at [669, 52] on input "Office3" at bounding box center [713, 54] width 92 height 19
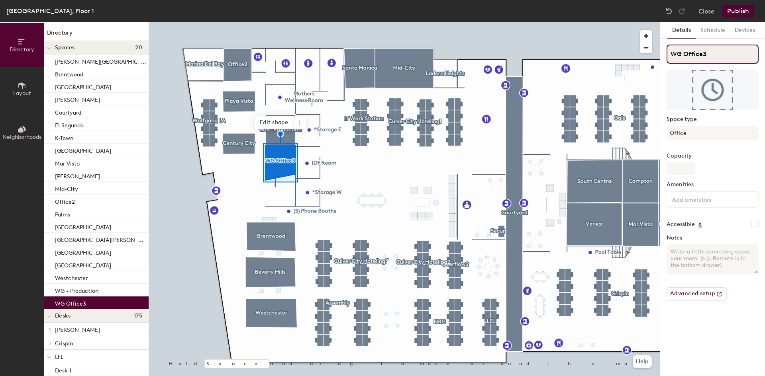
type input "WG Office3"
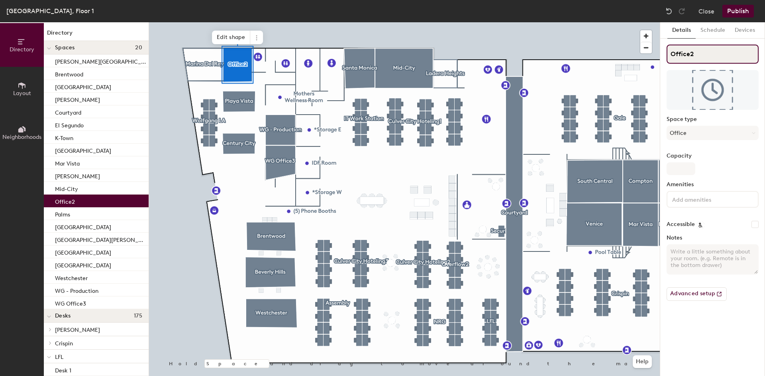
click at [668, 53] on input "Office2" at bounding box center [713, 54] width 92 height 19
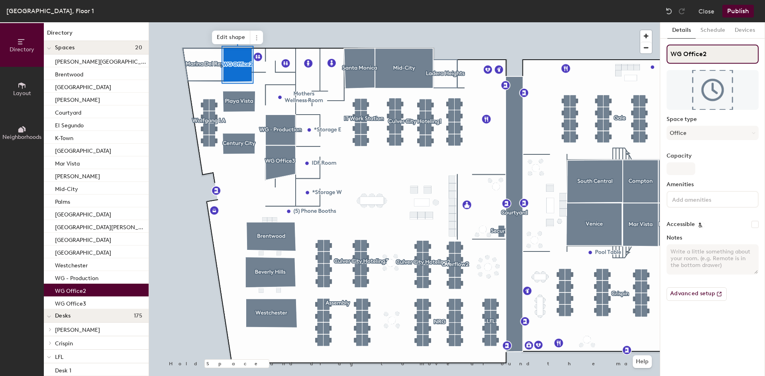
click at [706, 55] on input "WG Office2" at bounding box center [713, 54] width 92 height 19
type input "WG Office1"
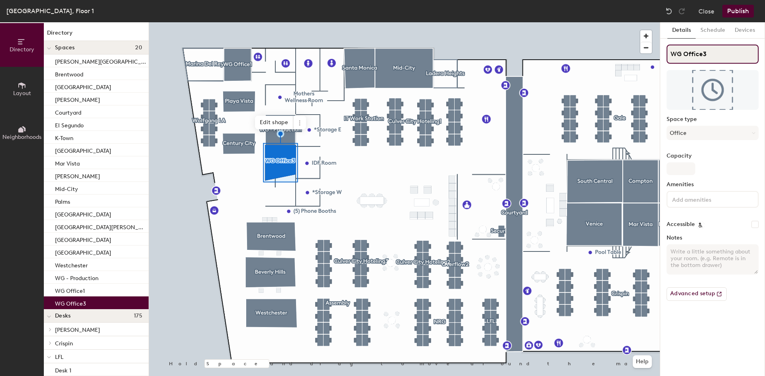
click at [721, 53] on input "WG Office3" at bounding box center [713, 54] width 92 height 19
type input "WG Office2"
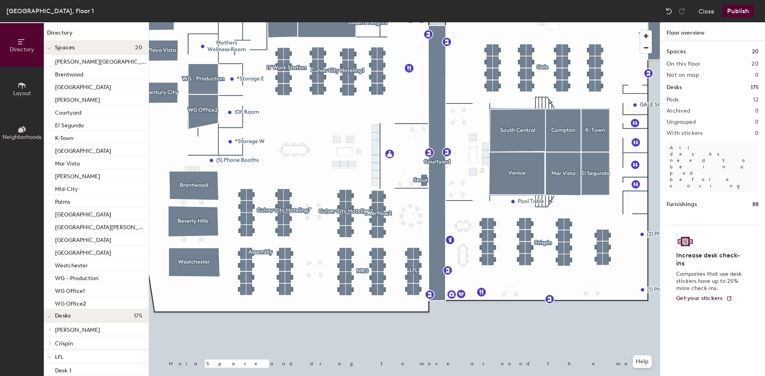
click at [244, 22] on div at bounding box center [404, 22] width 511 height 0
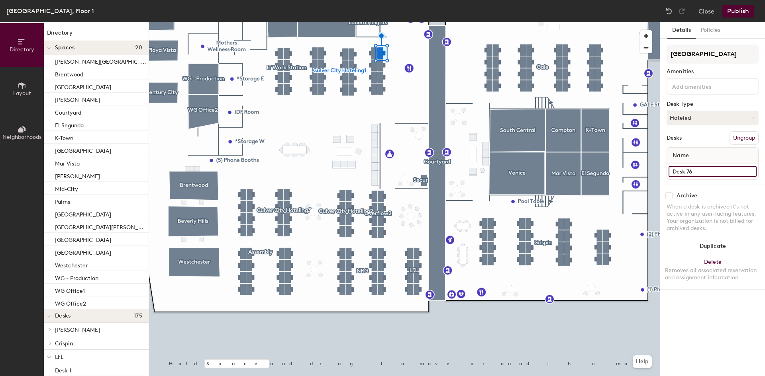
click at [713, 176] on input "Desk 76" at bounding box center [713, 171] width 88 height 11
click at [707, 171] on input "Desk 76" at bounding box center [713, 171] width 88 height 11
type input "Desk 72"
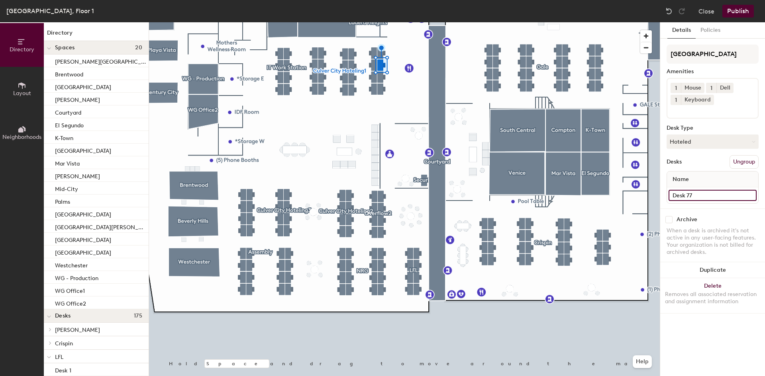
click at [693, 195] on input "Desk 77" at bounding box center [713, 195] width 88 height 11
type input "Desk 73"
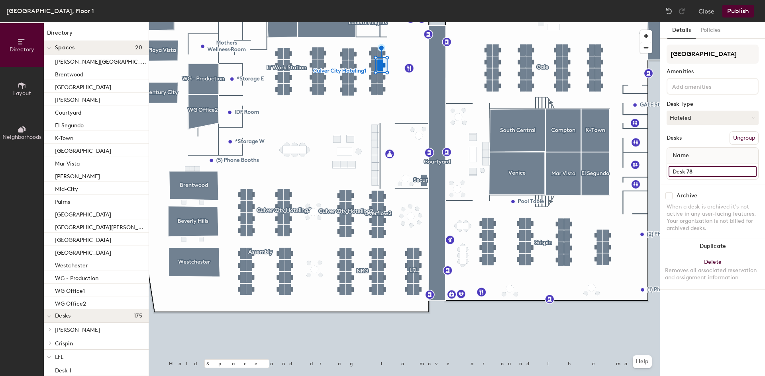
click at [699, 174] on input "Desk 78" at bounding box center [713, 171] width 88 height 11
click at [698, 172] on input "Desk 78" at bounding box center [713, 171] width 88 height 11
type input "Desk 74"
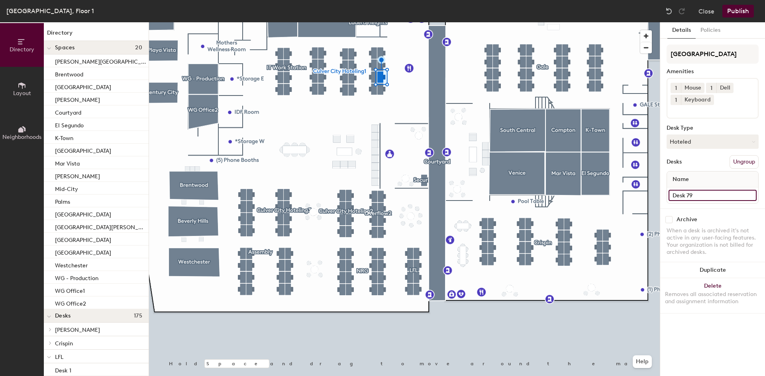
click at [710, 195] on input "Desk 79" at bounding box center [713, 195] width 88 height 11
click at [708, 195] on input "Desk 79" at bounding box center [713, 195] width 88 height 11
type input "Desk 75"
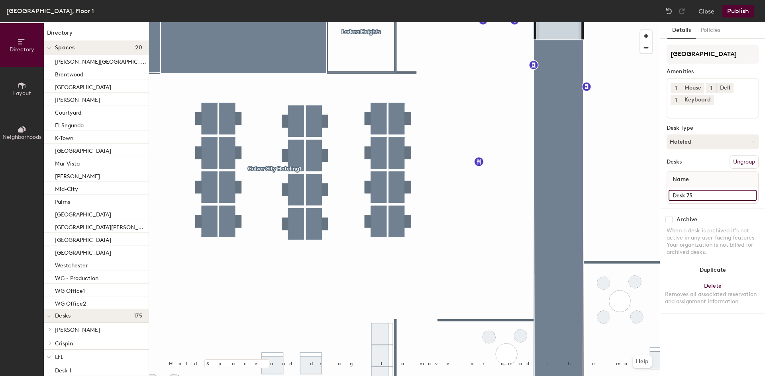
click at [705, 194] on input "Desk 75" at bounding box center [713, 195] width 88 height 11
click at [702, 194] on input "Desk 75" at bounding box center [713, 195] width 88 height 11
type input "Desk 76"
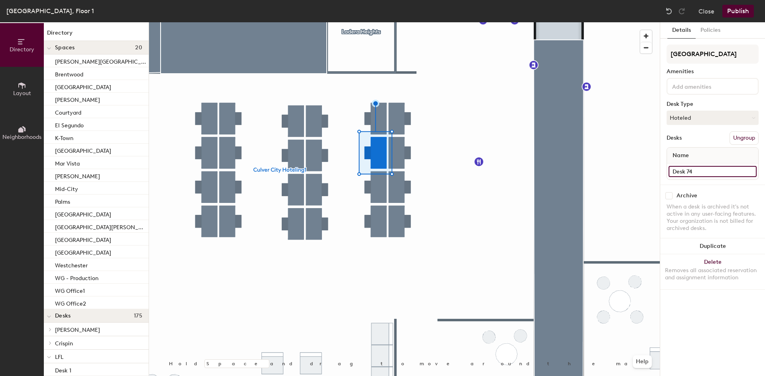
click at [710, 169] on input "Desk 74" at bounding box center [713, 171] width 88 height 11
click at [709, 169] on input "Desk 74" at bounding box center [713, 171] width 88 height 11
type input "Desk 77"
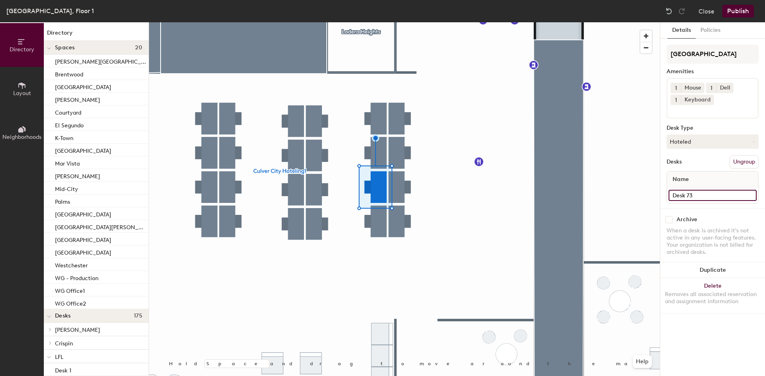
click at [694, 192] on input "Desk 73" at bounding box center [713, 195] width 88 height 11
click at [697, 194] on input "Desk 73" at bounding box center [713, 195] width 88 height 11
type input "Desk 78"
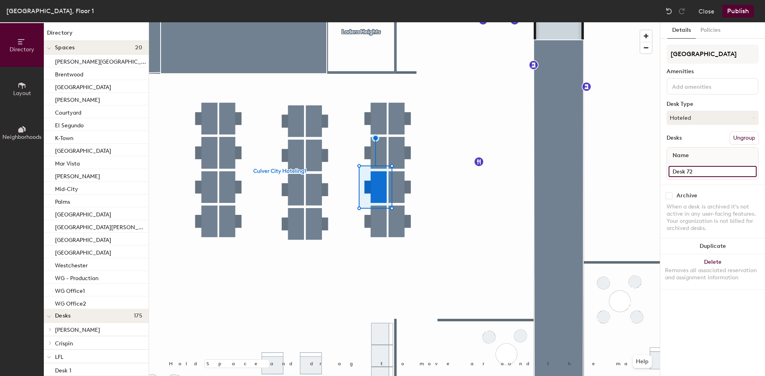
click at [693, 171] on input "Desk 72" at bounding box center [713, 171] width 88 height 11
click at [696, 172] on input "Desk 72" at bounding box center [713, 171] width 88 height 11
type input "Desk 79"
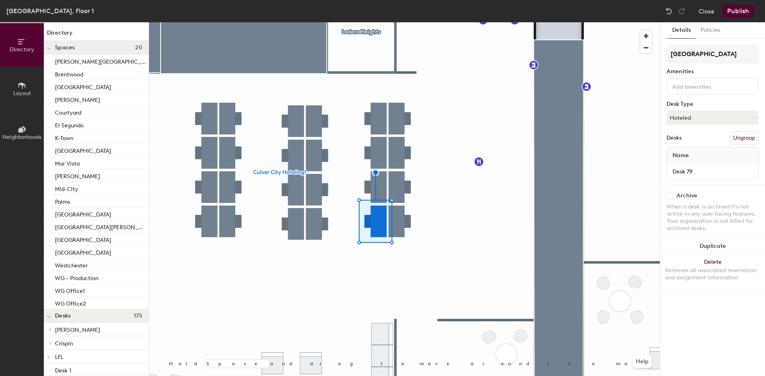
click at [455, 22] on div at bounding box center [404, 22] width 511 height 0
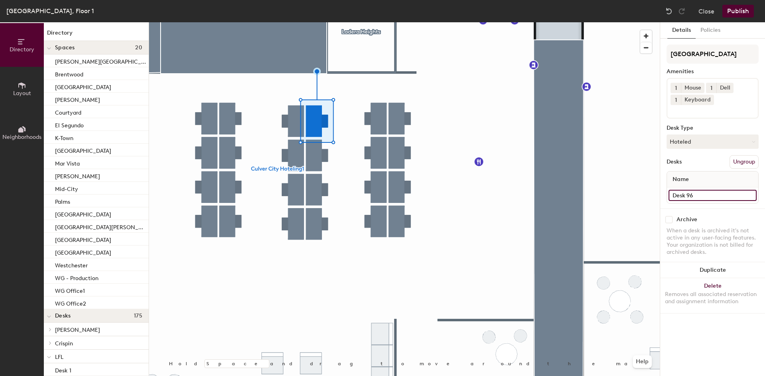
click at [696, 198] on input "Desk 96" at bounding box center [713, 195] width 88 height 11
click at [695, 197] on input "Desk 96" at bounding box center [713, 195] width 88 height 11
type input "Desk 80"
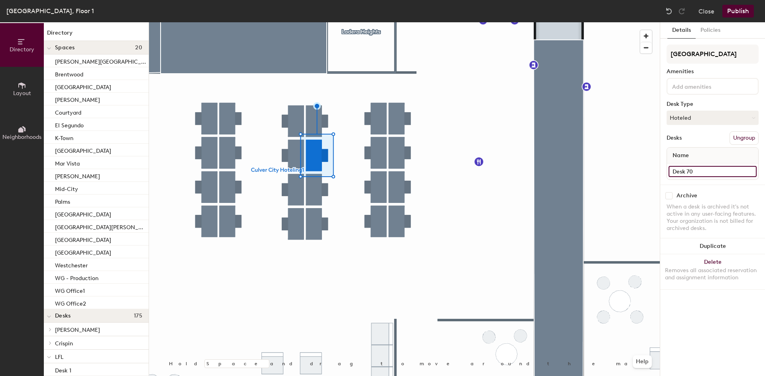
click at [693, 168] on input "Desk 70" at bounding box center [713, 171] width 88 height 11
click at [696, 169] on input "Desk 70" at bounding box center [713, 171] width 88 height 11
type input "Desk 81"
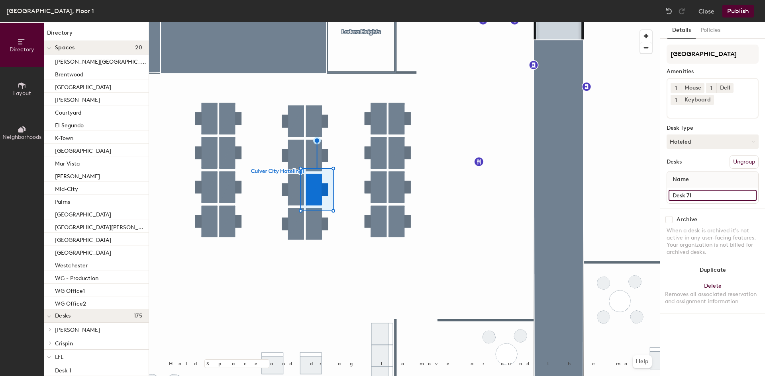
click at [707, 197] on input "Desk 71" at bounding box center [713, 195] width 88 height 11
click at [703, 197] on input "Desk 71" at bounding box center [713, 195] width 88 height 11
type input "Desk 82"
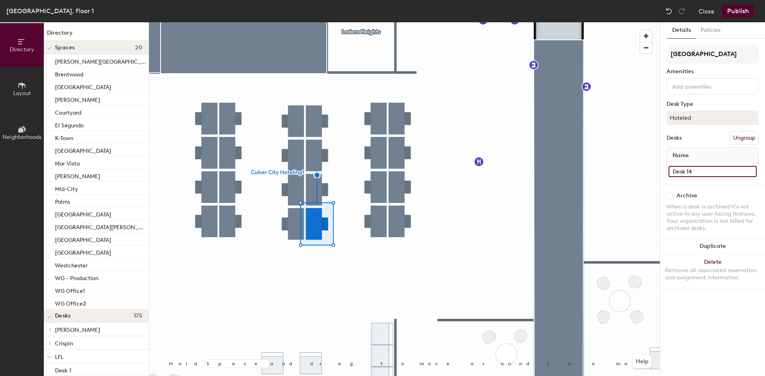
click at [696, 172] on input "Desk 14" at bounding box center [713, 171] width 88 height 11
click at [696, 171] on input "Desk 14" at bounding box center [713, 171] width 88 height 11
click at [695, 171] on input "Desk 14" at bounding box center [713, 171] width 88 height 11
click at [692, 172] on input "Desk 14" at bounding box center [713, 171] width 88 height 11
type input "Desk 83"
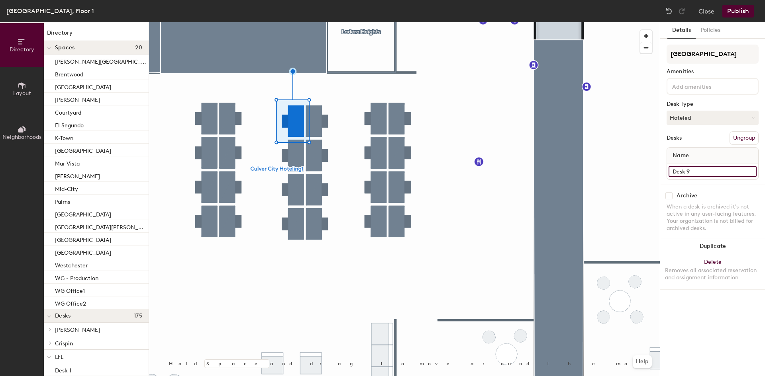
click at [691, 169] on input "Desk 9" at bounding box center [713, 171] width 88 height 11
click at [692, 171] on input "Desk 9" at bounding box center [713, 171] width 88 height 11
type input "Desk 84"
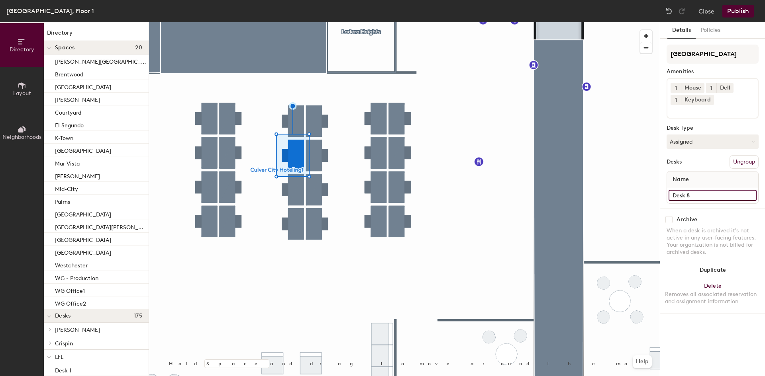
click at [696, 196] on input "Desk 8" at bounding box center [713, 195] width 88 height 11
click at [695, 196] on input "Desk 8" at bounding box center [713, 195] width 88 height 11
type input "Desk 85"
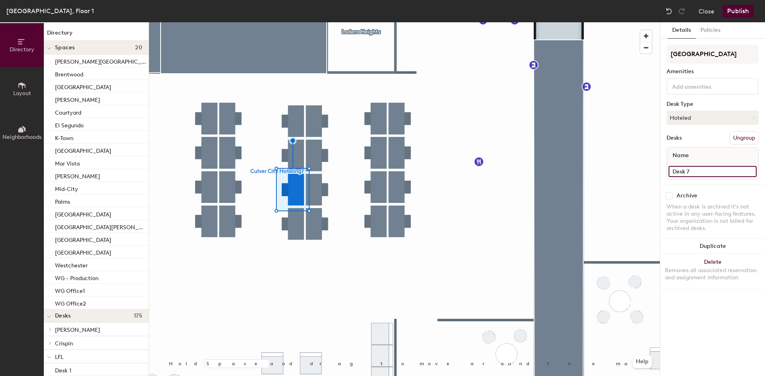
click at [696, 167] on input "Desk 7" at bounding box center [713, 171] width 88 height 11
click at [693, 169] on input "Desk 7" at bounding box center [713, 171] width 88 height 11
type input "Desk 86"
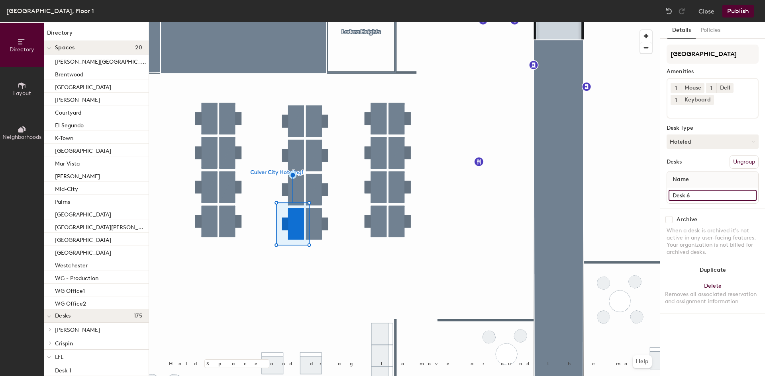
click at [699, 199] on input "Desk 6" at bounding box center [713, 195] width 88 height 11
click at [697, 197] on input "Desk 6" at bounding box center [713, 195] width 88 height 11
type input "Desk 87"
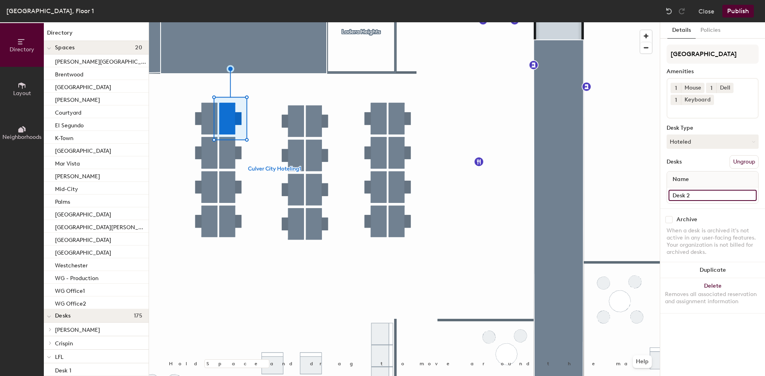
click at [699, 198] on input "Desk 2" at bounding box center [713, 195] width 88 height 11
click at [696, 198] on input "Desk 2" at bounding box center [713, 195] width 88 height 11
type input "Desk 88"
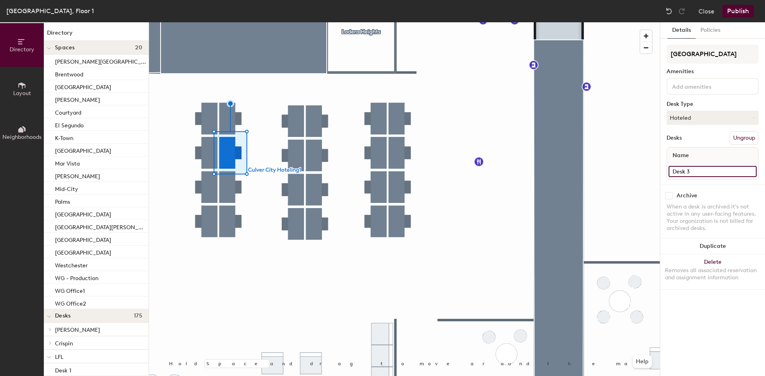
click at [688, 171] on input "Desk 3" at bounding box center [713, 171] width 88 height 11
click at [690, 171] on input "Desk 3" at bounding box center [713, 171] width 88 height 11
type input "Desk 89"
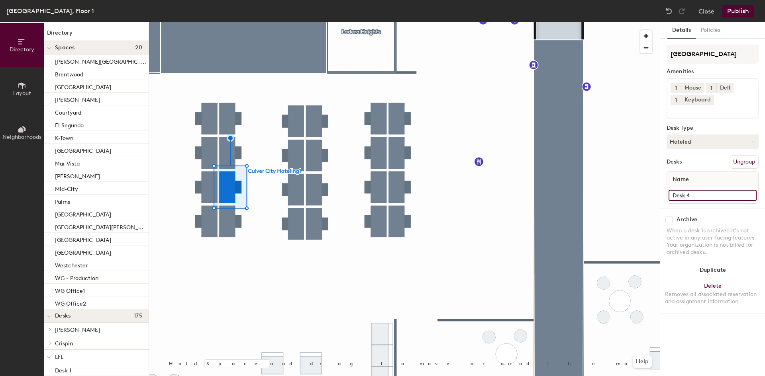
click at [702, 195] on input "Desk 4" at bounding box center [713, 195] width 88 height 11
click at [697, 196] on input "Desk 4" at bounding box center [713, 195] width 88 height 11
type input "Desk 90"
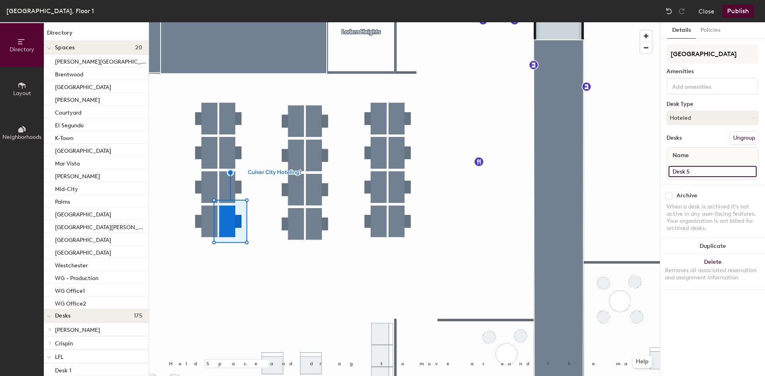
click at [698, 171] on input "Desk 5" at bounding box center [713, 171] width 88 height 11
click at [697, 171] on input "Desk 5" at bounding box center [713, 171] width 88 height 11
click at [694, 173] on input "Desk 5" at bounding box center [713, 171] width 88 height 11
type input "Desk 91"
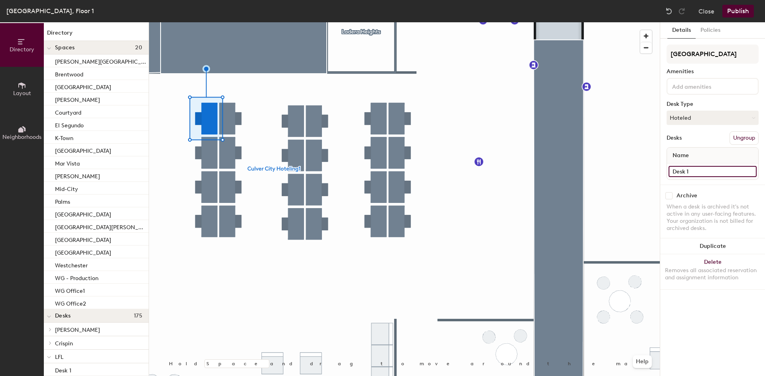
click at [690, 169] on input "Desk 1" at bounding box center [713, 171] width 88 height 11
click at [691, 169] on input "Desk 1" at bounding box center [713, 171] width 88 height 11
type input "Desk 92"
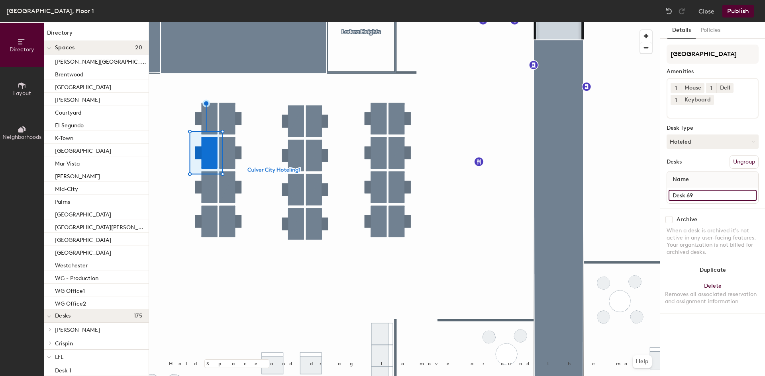
click at [694, 194] on input "Desk 69" at bounding box center [713, 195] width 88 height 11
type input "Desk 93"
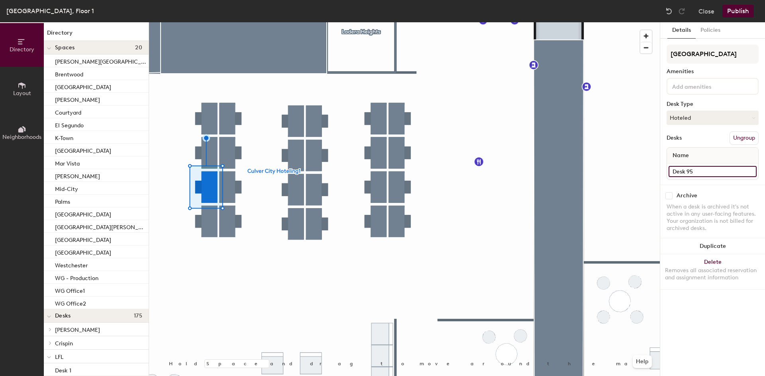
click at [699, 174] on input "Desk 95" at bounding box center [713, 171] width 88 height 11
click at [698, 173] on input "Desk 95" at bounding box center [713, 171] width 88 height 11
click at [695, 169] on input "Desk 95" at bounding box center [713, 171] width 88 height 11
type input "Desk 94"
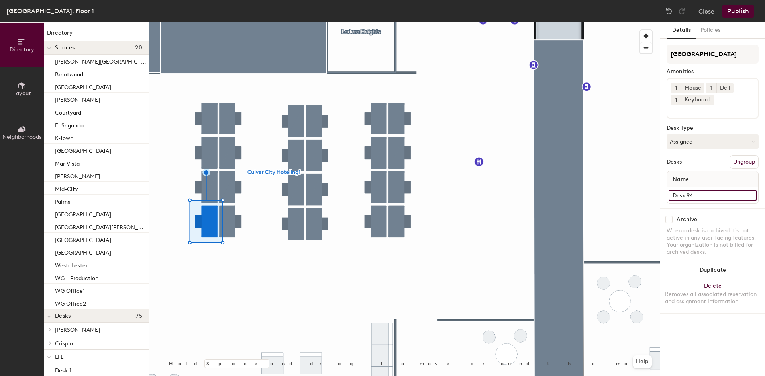
click at [694, 196] on input "Desk 94" at bounding box center [713, 195] width 88 height 11
click at [695, 196] on input "Desk 94" at bounding box center [713, 195] width 88 height 11
type input "Desk 95"
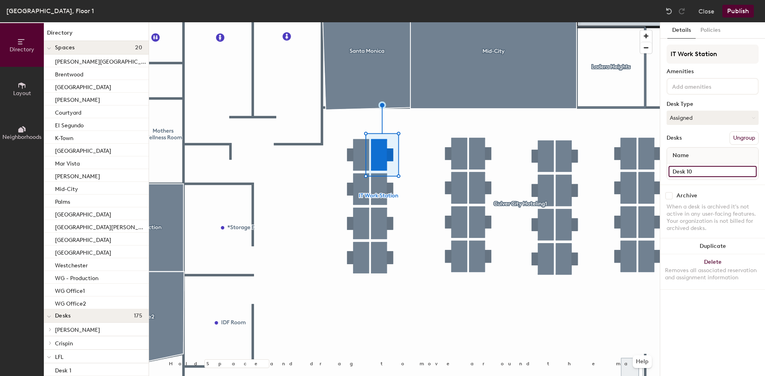
click at [705, 171] on input "Desk 10" at bounding box center [713, 171] width 88 height 11
click at [697, 173] on input "Desk 10" at bounding box center [713, 171] width 88 height 11
type input "Desk 96"
click at [698, 175] on input "Desk 11" at bounding box center [713, 171] width 88 height 11
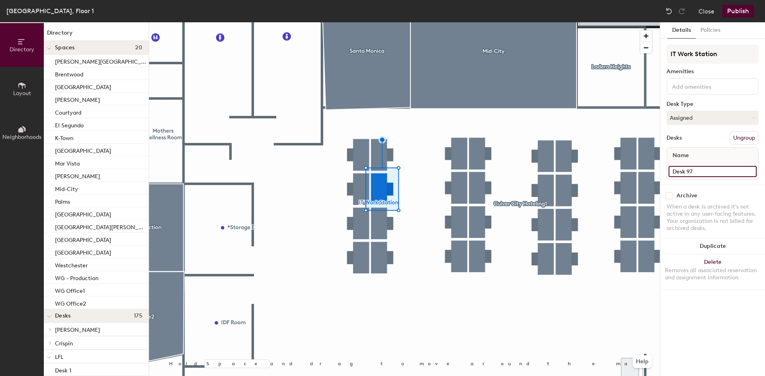
type input "Desk 97"
click at [696, 172] on input "Desk 12" at bounding box center [713, 171] width 88 height 11
click at [695, 172] on input "Desk 12" at bounding box center [713, 171] width 88 height 11
click at [691, 171] on input "Desk 12" at bounding box center [713, 171] width 88 height 11
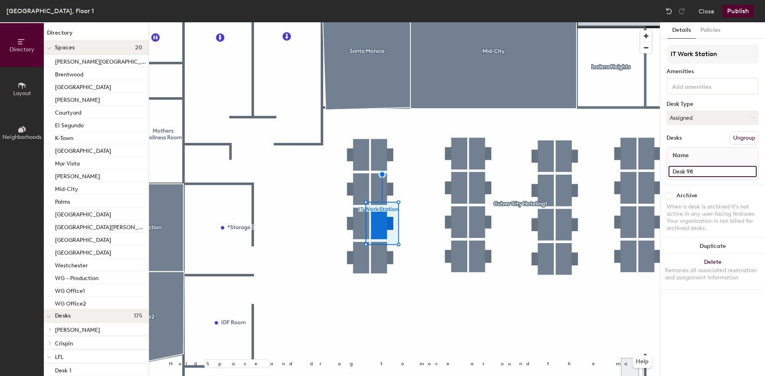
type input "Desk 98"
click at [706, 172] on input "Desk 13" at bounding box center [713, 171] width 88 height 11
type input "Desk 99"
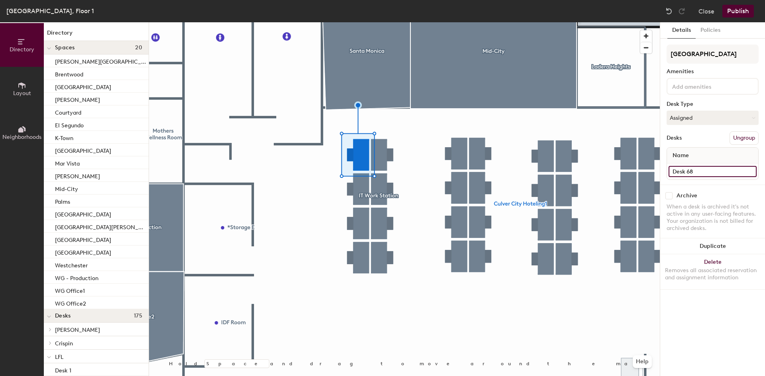
click at [700, 174] on input "Desk 68" at bounding box center [713, 171] width 88 height 11
click at [699, 169] on input "Desk 68" at bounding box center [713, 171] width 88 height 11
type input "Desk 100"
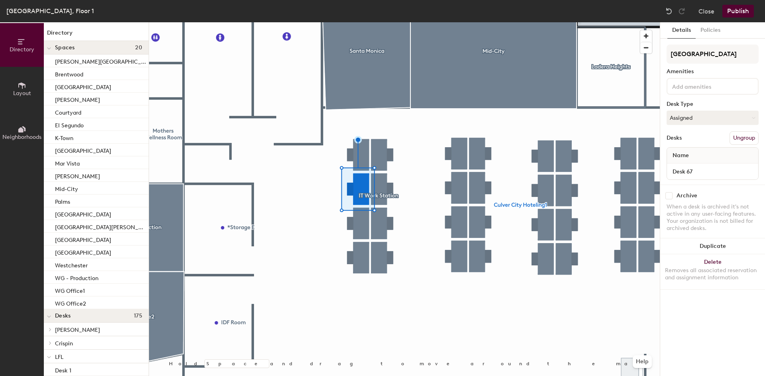
click at [707, 166] on div "Desk 67" at bounding box center [712, 172] width 91 height 16
click at [699, 171] on input "Desk 67" at bounding box center [713, 171] width 88 height 11
type input "Desk 101"
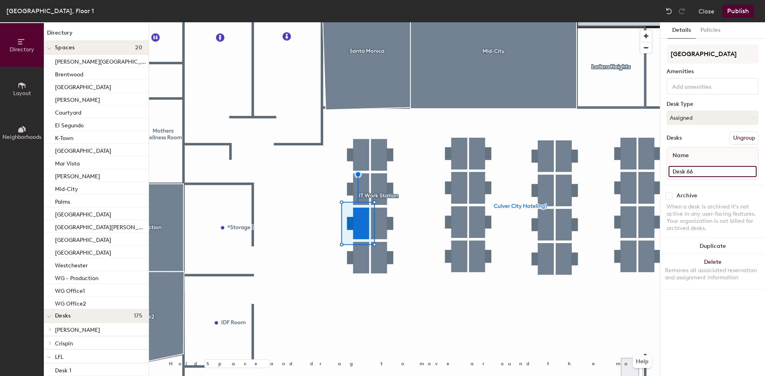
click at [698, 174] on input "Desk 66" at bounding box center [713, 171] width 88 height 11
click at [697, 171] on input "Desk 66" at bounding box center [713, 171] width 88 height 11
type input "Desk 102"
click at [696, 171] on input "Desk 65" at bounding box center [713, 171] width 88 height 11
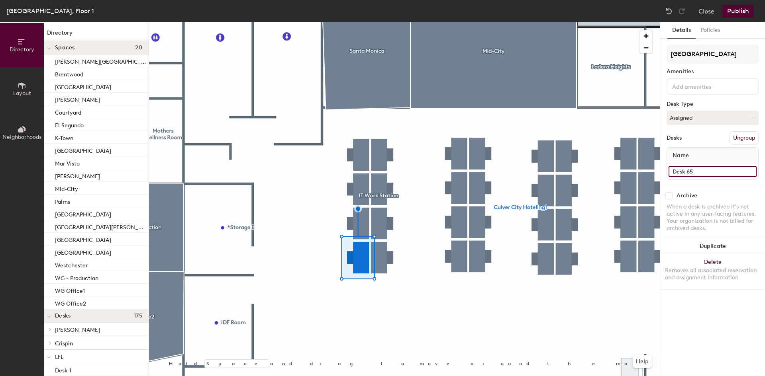
click at [693, 174] on input "Desk 65" at bounding box center [713, 171] width 88 height 11
click at [700, 172] on input "Desk 65" at bounding box center [713, 171] width 88 height 11
click at [698, 172] on input "Desk 65" at bounding box center [713, 171] width 88 height 11
type input "Desk 103"
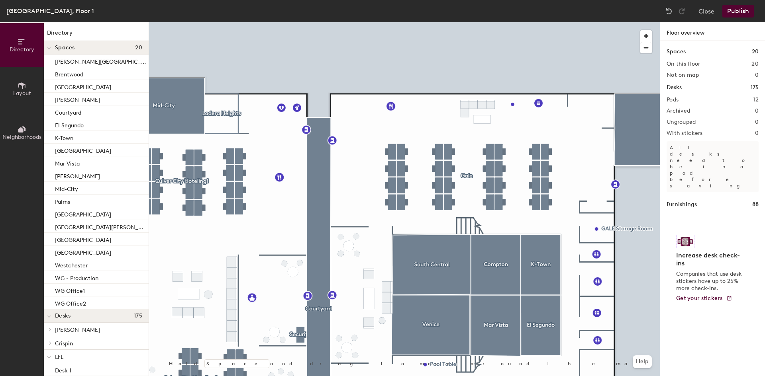
click at [732, 14] on button "Publish" at bounding box center [737, 11] width 31 height 13
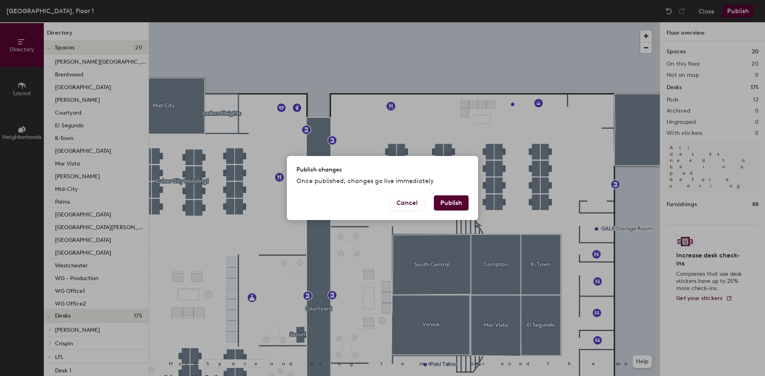
click at [456, 200] on button "Publish" at bounding box center [451, 203] width 35 height 15
